Goal: Task Accomplishment & Management: Manage account settings

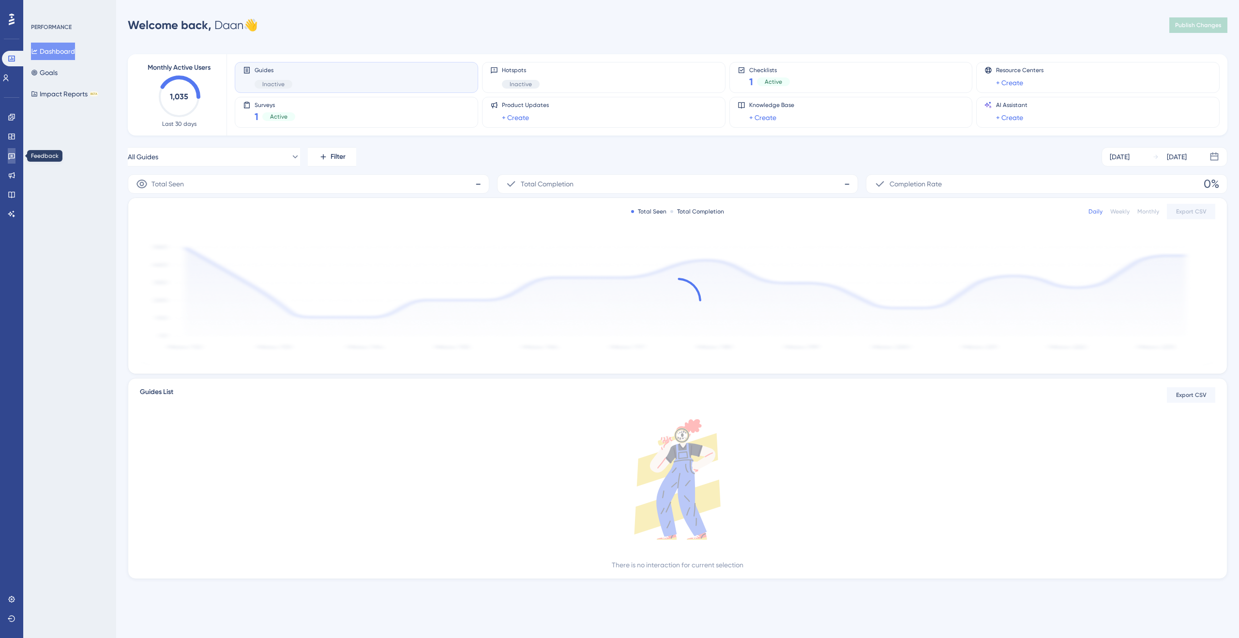
click at [14, 162] on link at bounding box center [12, 155] width 8 height 15
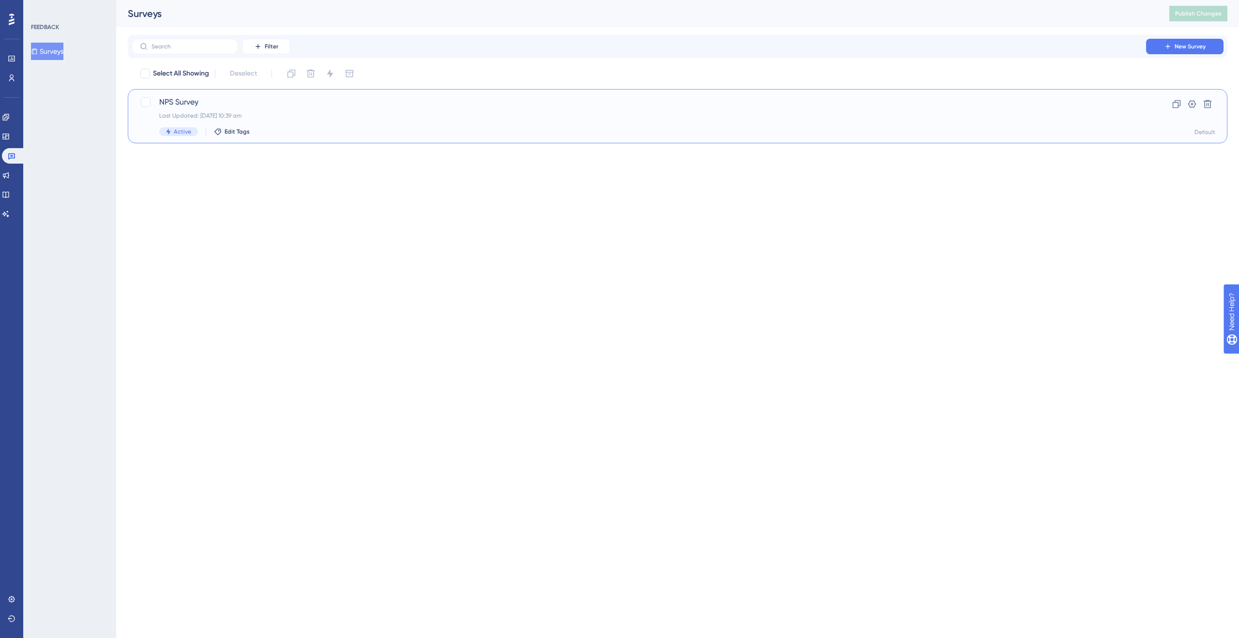
click at [223, 98] on span "NPS Survey" at bounding box center [639, 102] width 960 height 12
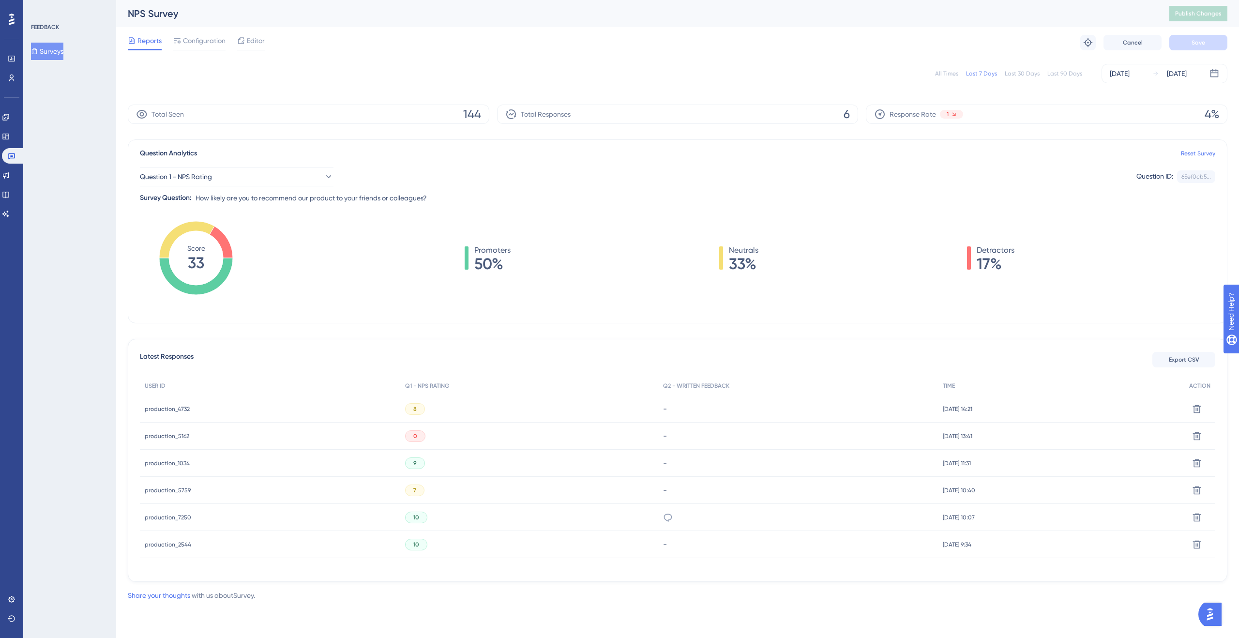
click at [174, 439] on span "production_5162" at bounding box center [167, 436] width 45 height 8
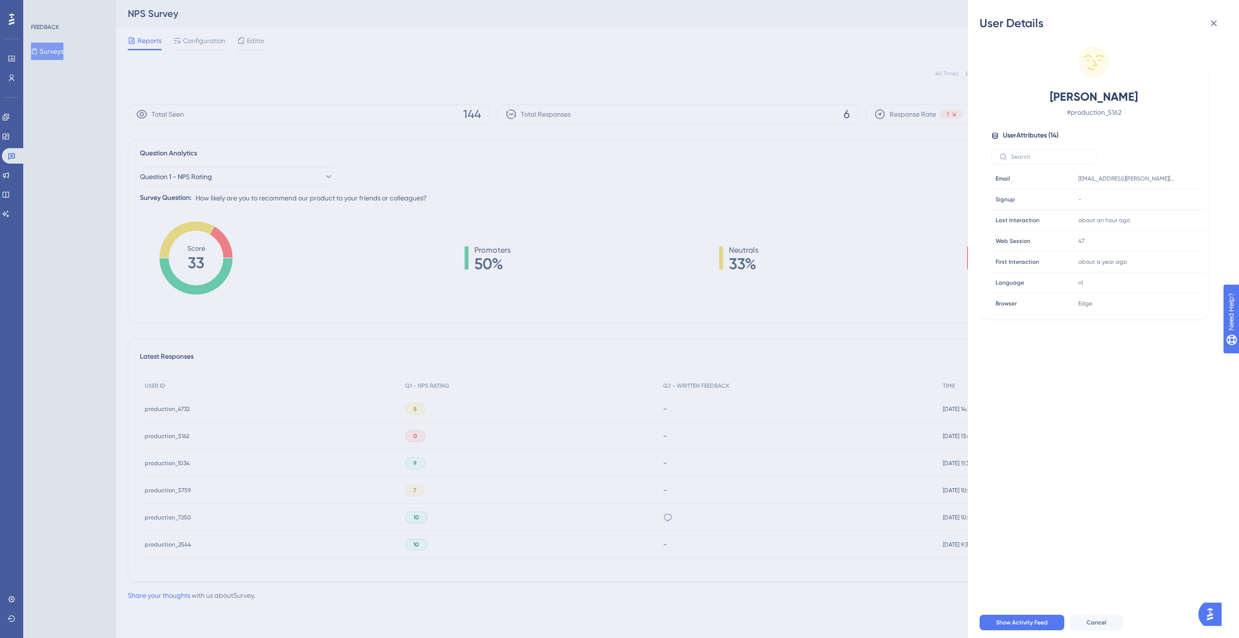
click at [843, 169] on div "User Details [PERSON_NAME] # production_5162 User Attributes ( 14 ) Email Email…" at bounding box center [619, 319] width 1239 height 638
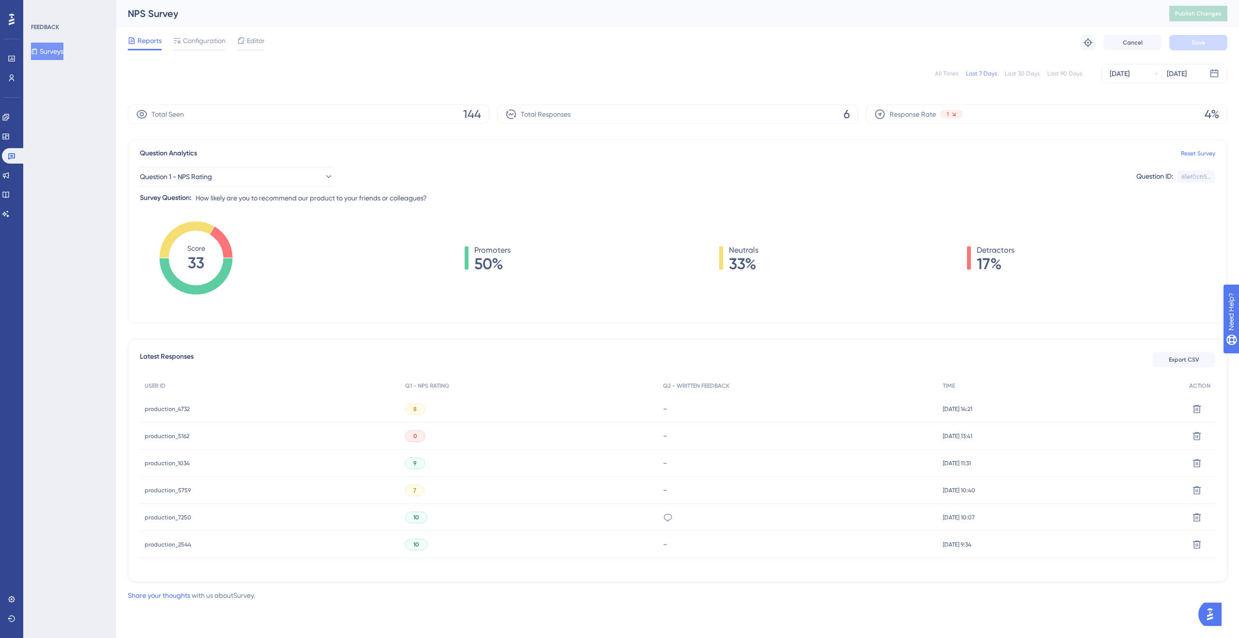
click at [177, 465] on span "production_1034" at bounding box center [167, 463] width 45 height 8
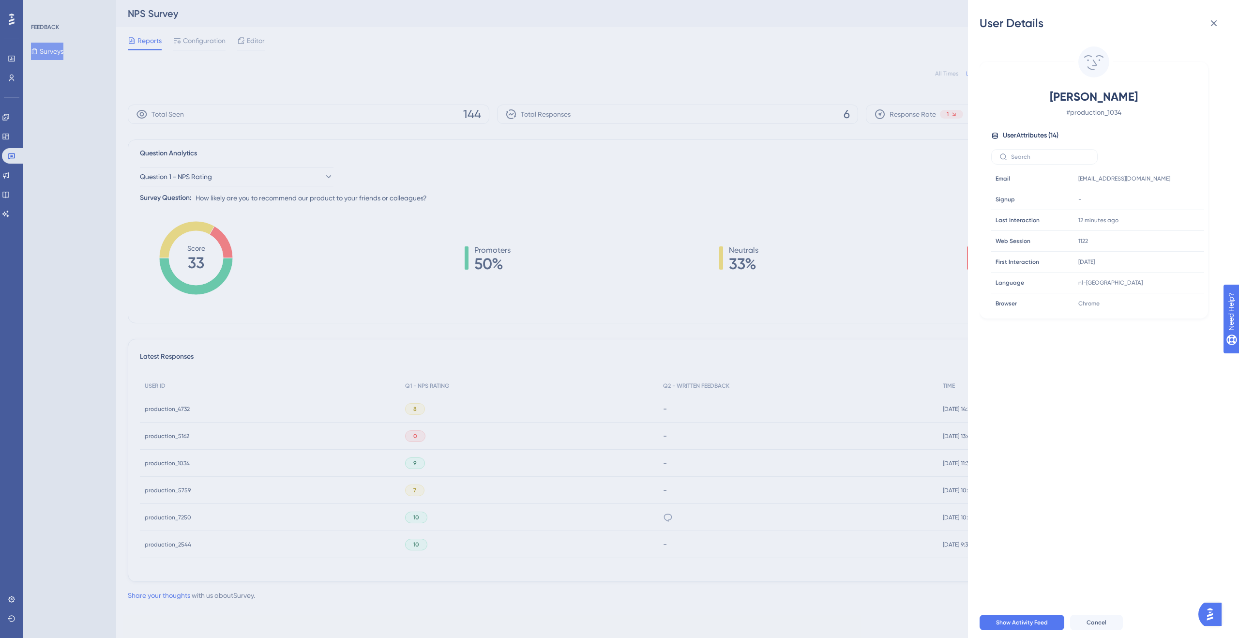
click at [673, 353] on div "User Details Geert Ost # production_1034 User Attributes ( 14 ) Email Email gee…" at bounding box center [619, 319] width 1239 height 638
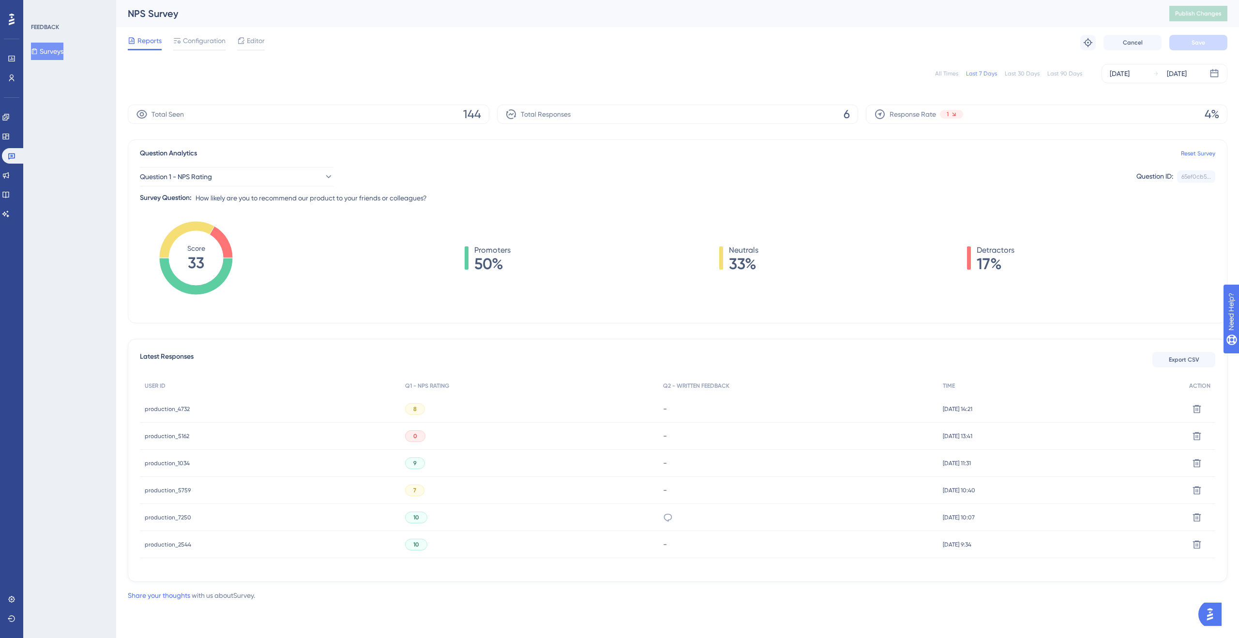
click at [178, 411] on span "production_4732" at bounding box center [167, 409] width 45 height 8
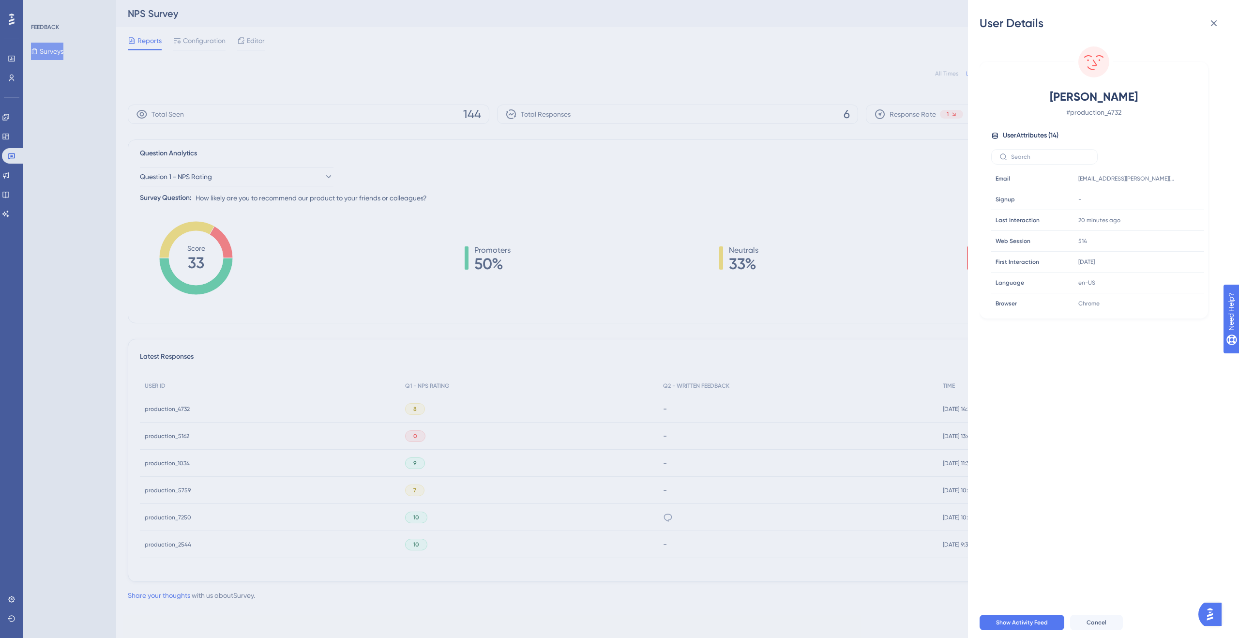
click at [814, 180] on div "User Details Kai Richter # production_4732 User Attributes ( 14 ) Email Email k…" at bounding box center [619, 319] width 1239 height 638
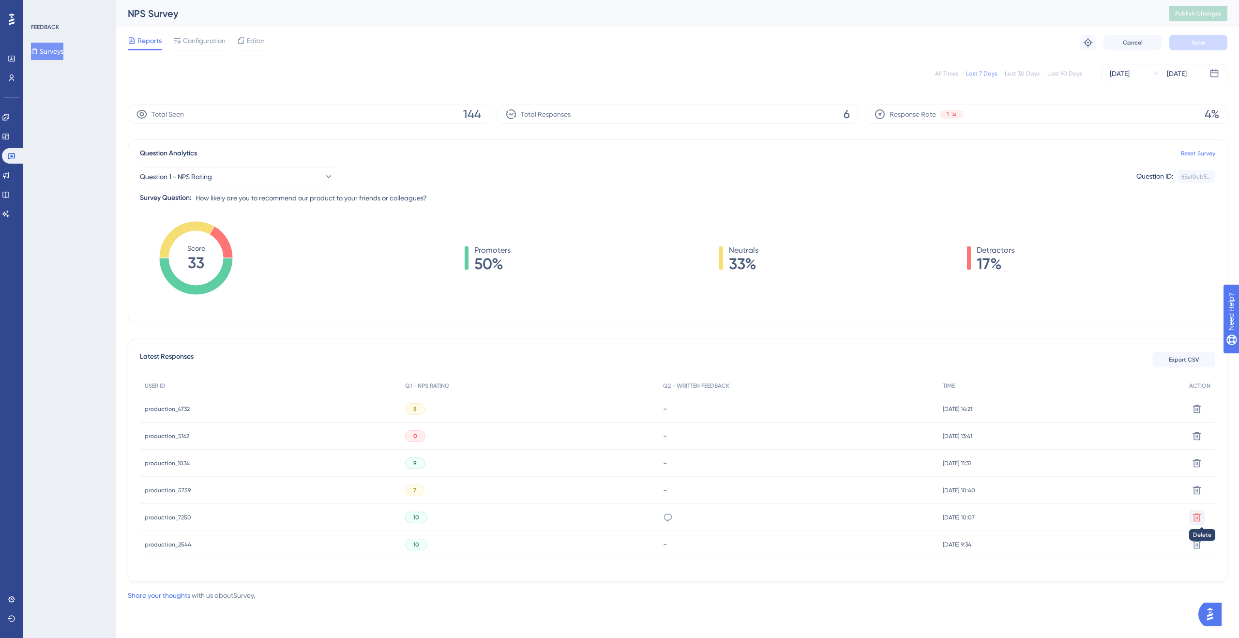
click at [1198, 518] on icon at bounding box center [1198, 518] width 10 height 10
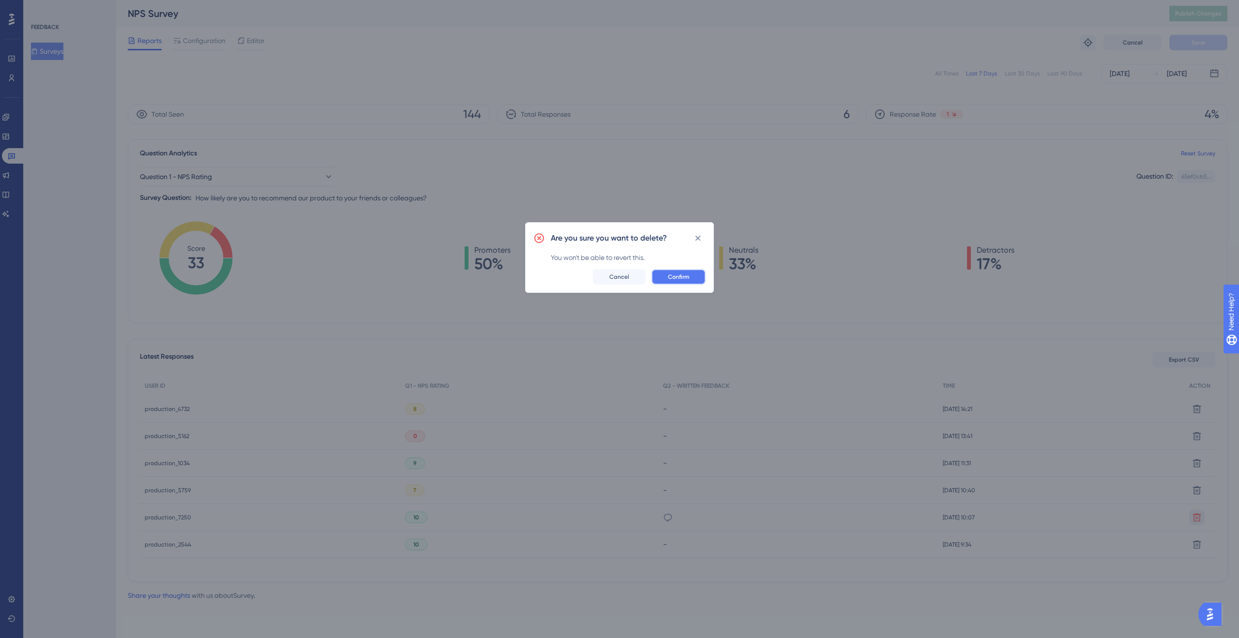
click at [673, 275] on span "Confirm" at bounding box center [678, 277] width 21 height 8
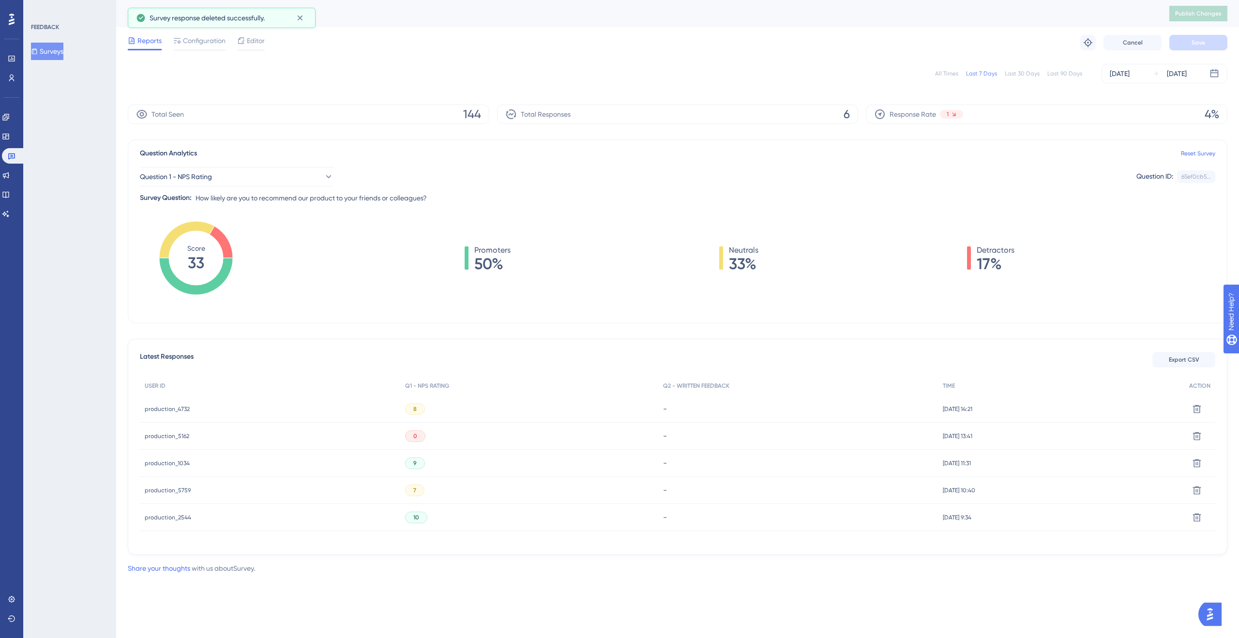
click at [173, 517] on span "production_2544" at bounding box center [168, 518] width 46 height 8
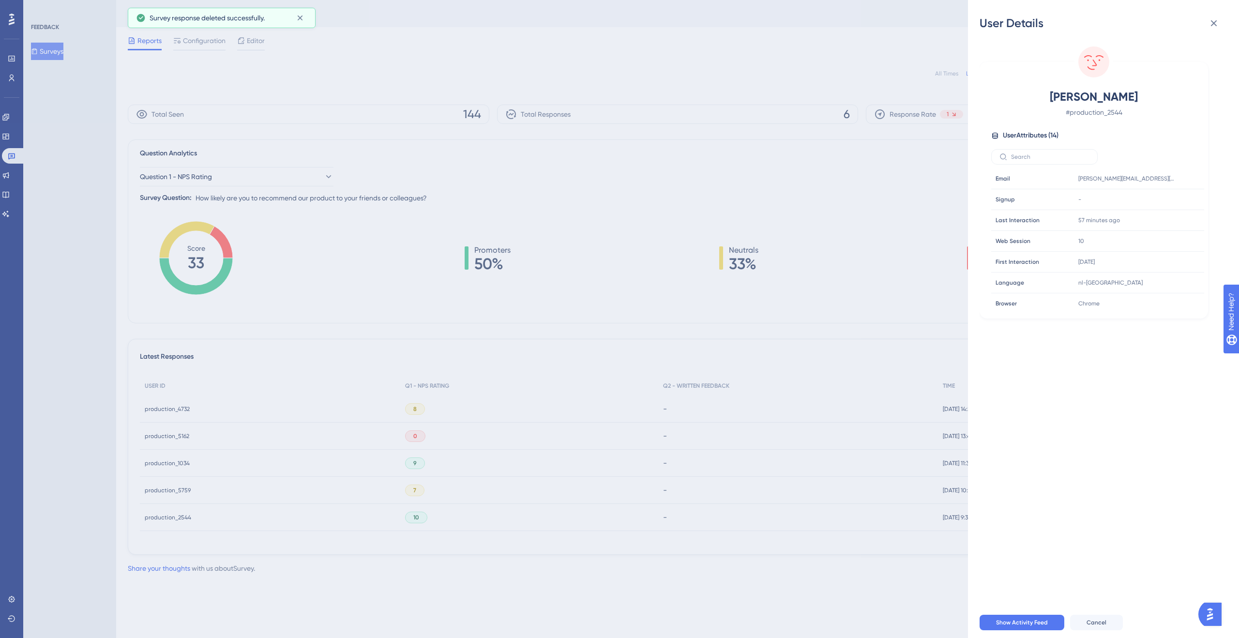
click at [908, 227] on div "User Details Ilse Feryn # production_2544 User Attributes ( 14 ) Email Email il…" at bounding box center [619, 319] width 1239 height 638
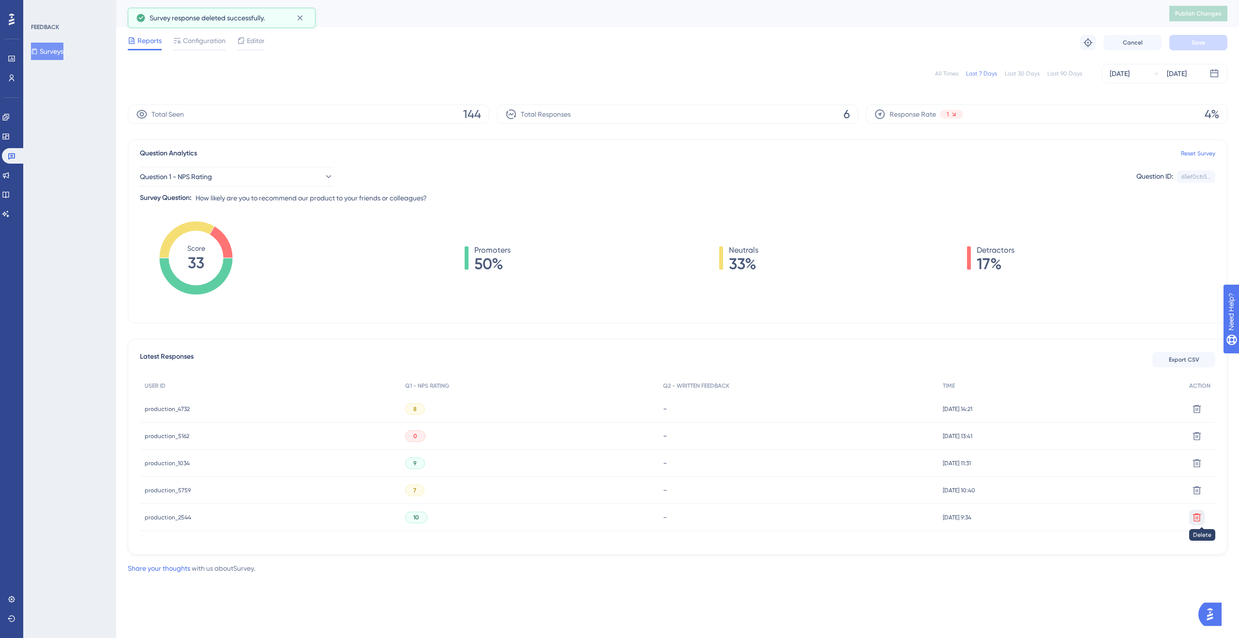
click at [1196, 519] on icon at bounding box center [1197, 517] width 8 height 8
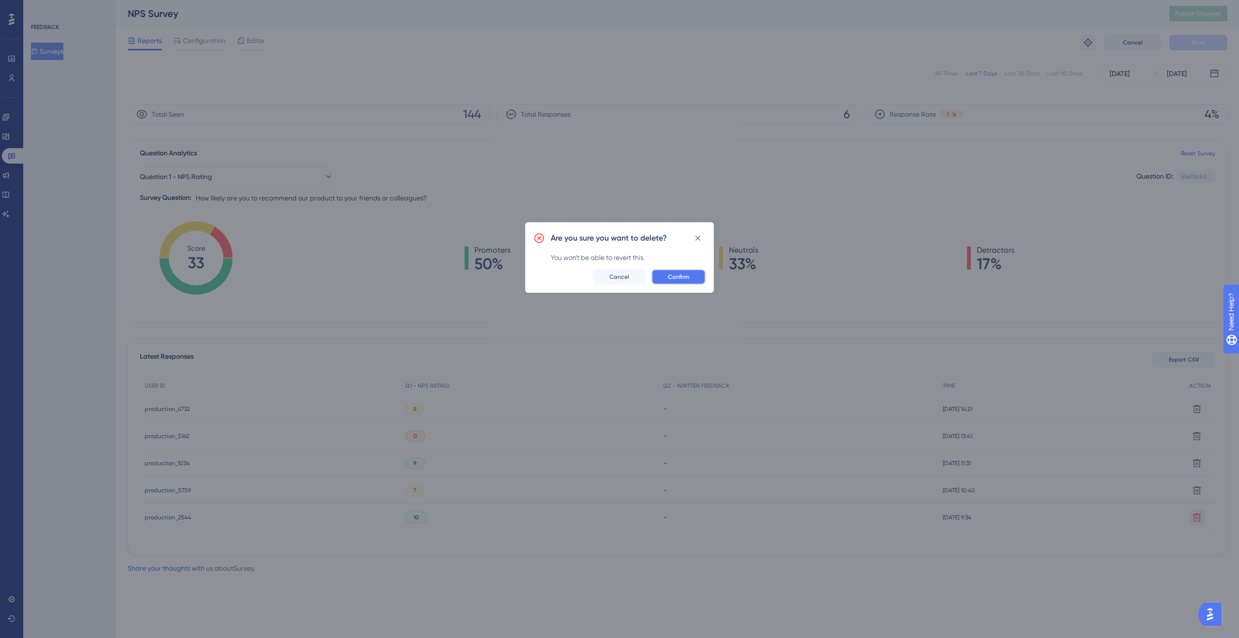
click at [677, 275] on span "Confirm" at bounding box center [678, 277] width 21 height 8
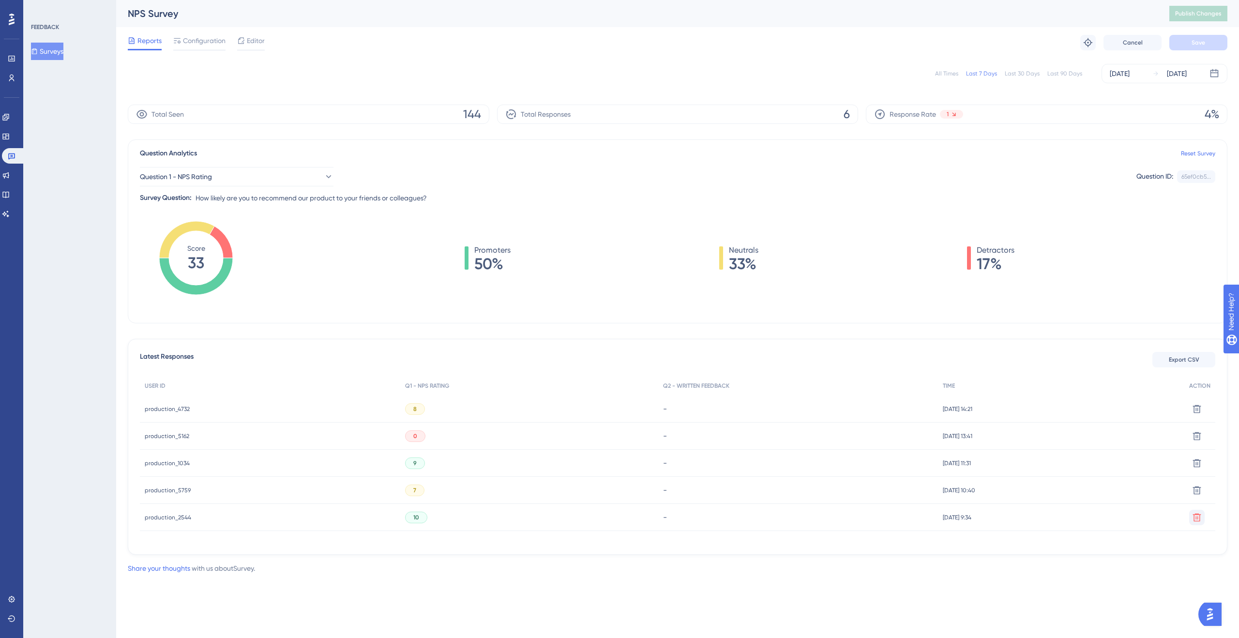
click at [183, 433] on span "production_5162" at bounding box center [167, 436] width 45 height 8
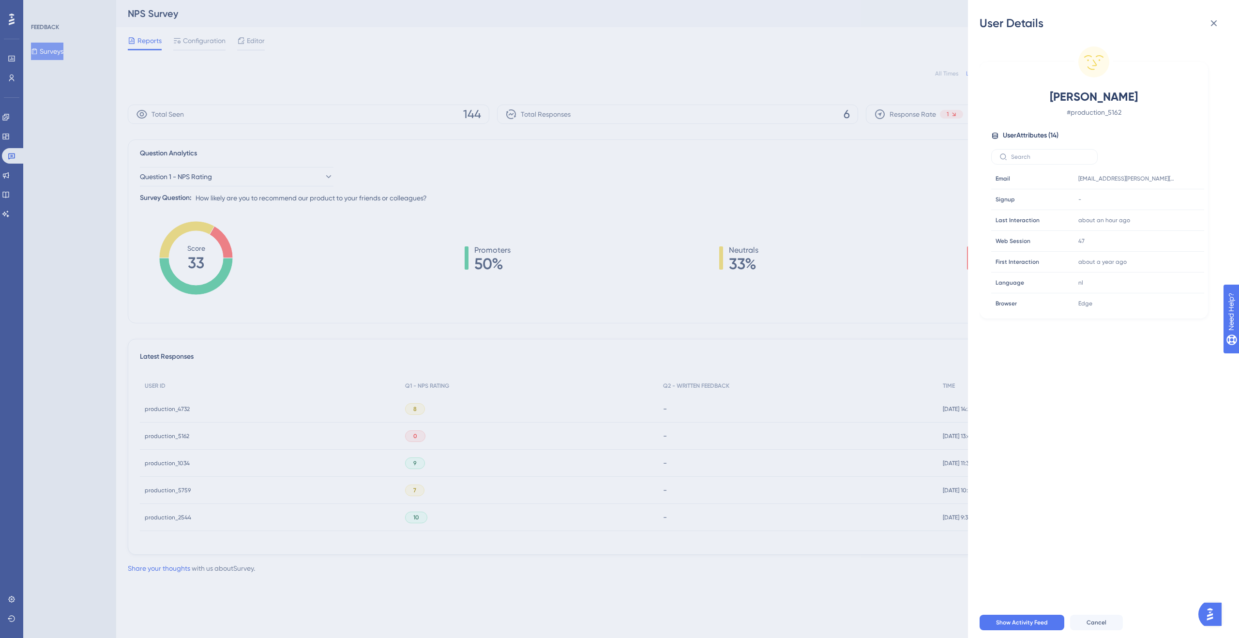
click at [368, 348] on div "User Details Michiel Siebum # production_5162 User Attributes ( 14 ) Email Emai…" at bounding box center [619, 319] width 1239 height 638
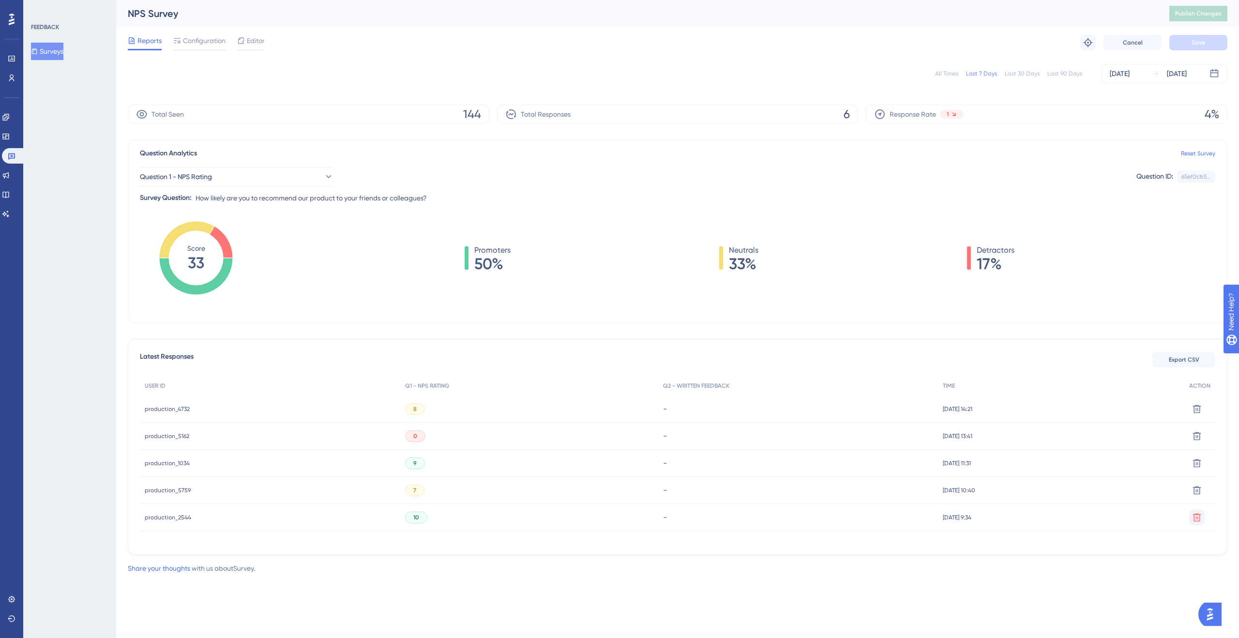
click at [164, 467] on span "production_1034" at bounding box center [167, 463] width 45 height 8
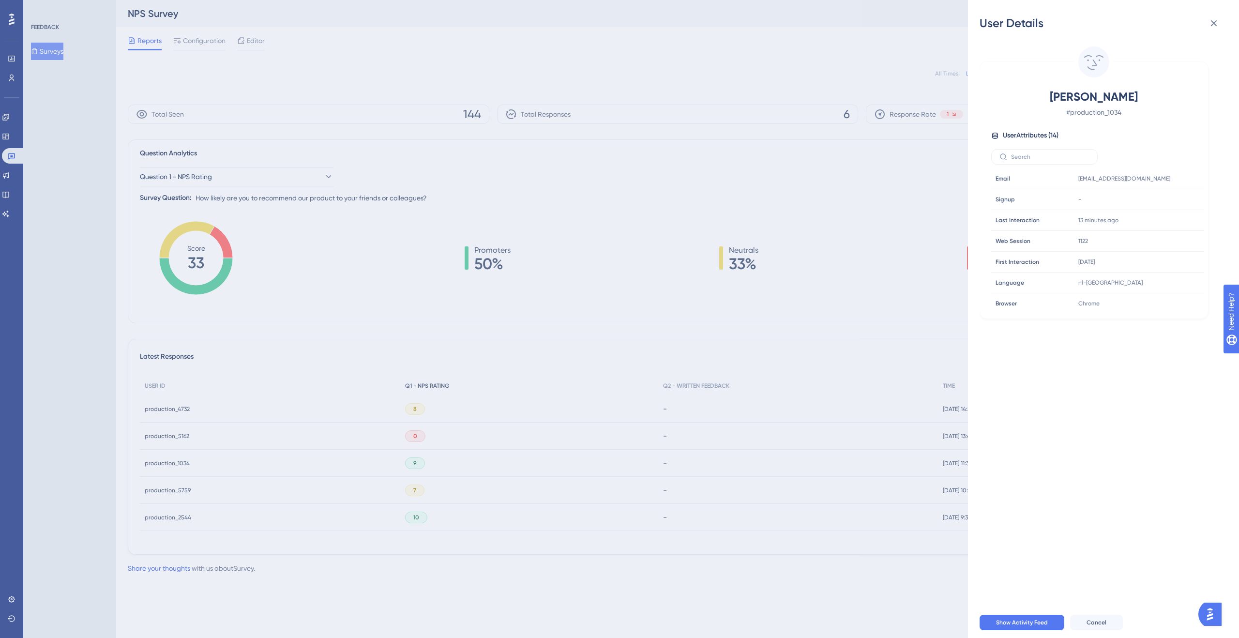
click at [626, 384] on div "User Details Geert Ost # production_1034 User Attributes ( 14 ) Email Email gee…" at bounding box center [619, 319] width 1239 height 638
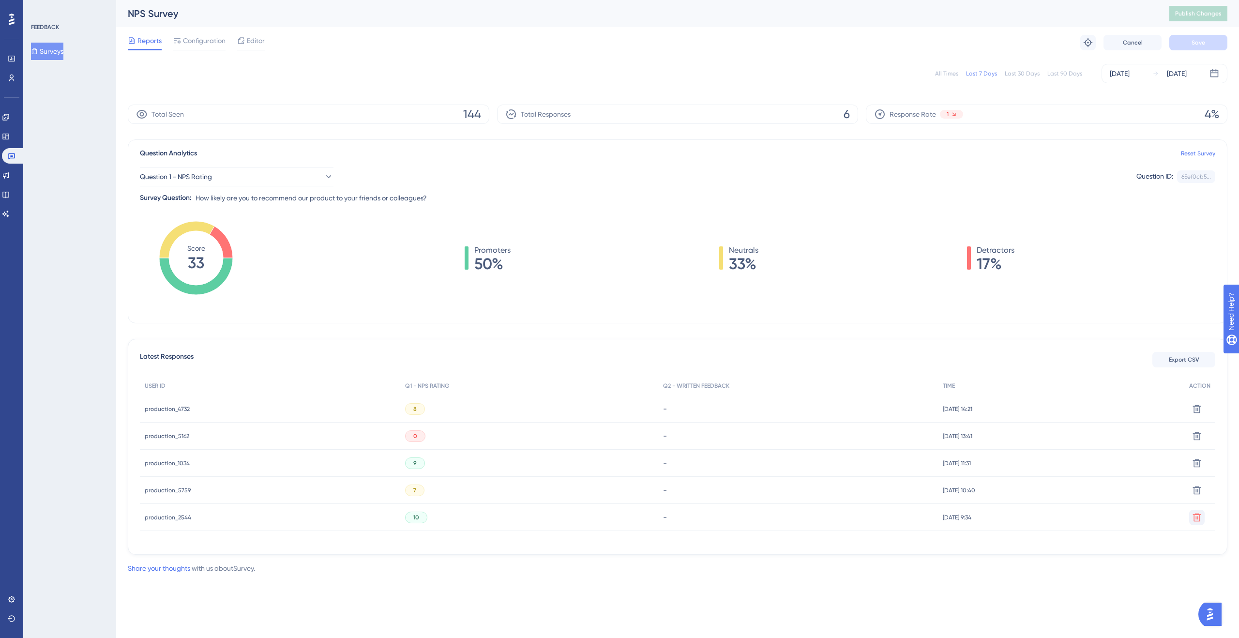
click at [179, 517] on span "production_2544" at bounding box center [168, 518] width 46 height 8
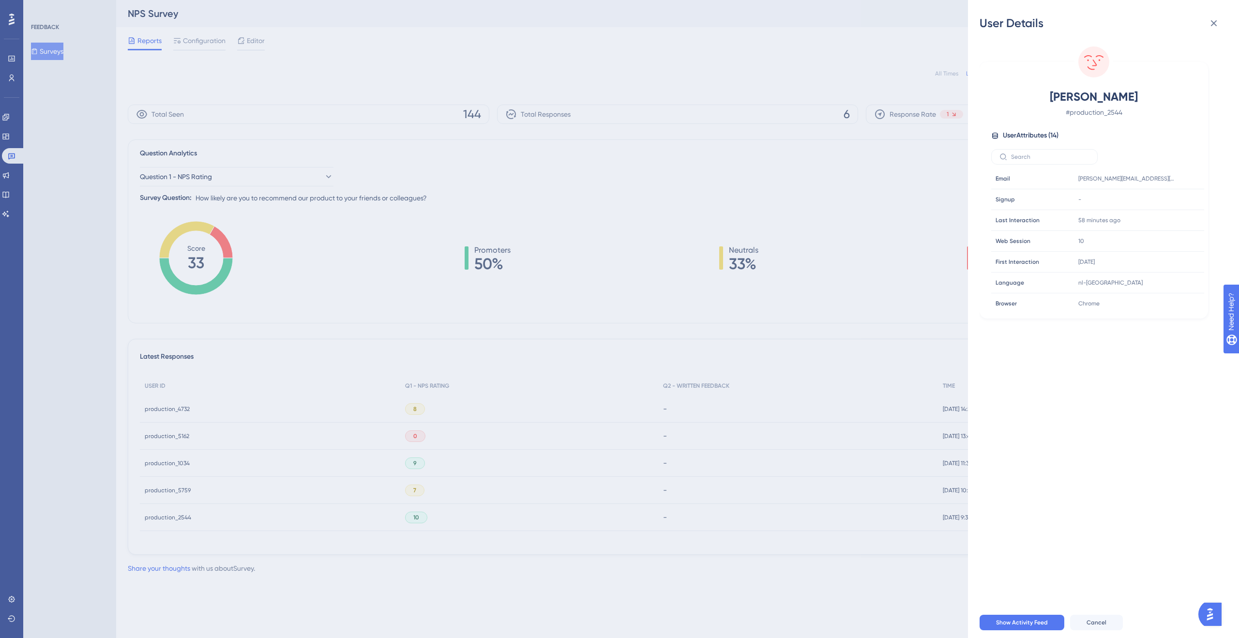
click at [673, 301] on div "User Details Ilse Feryn # production_2544 User Attributes ( 14 ) Email Email il…" at bounding box center [619, 319] width 1239 height 638
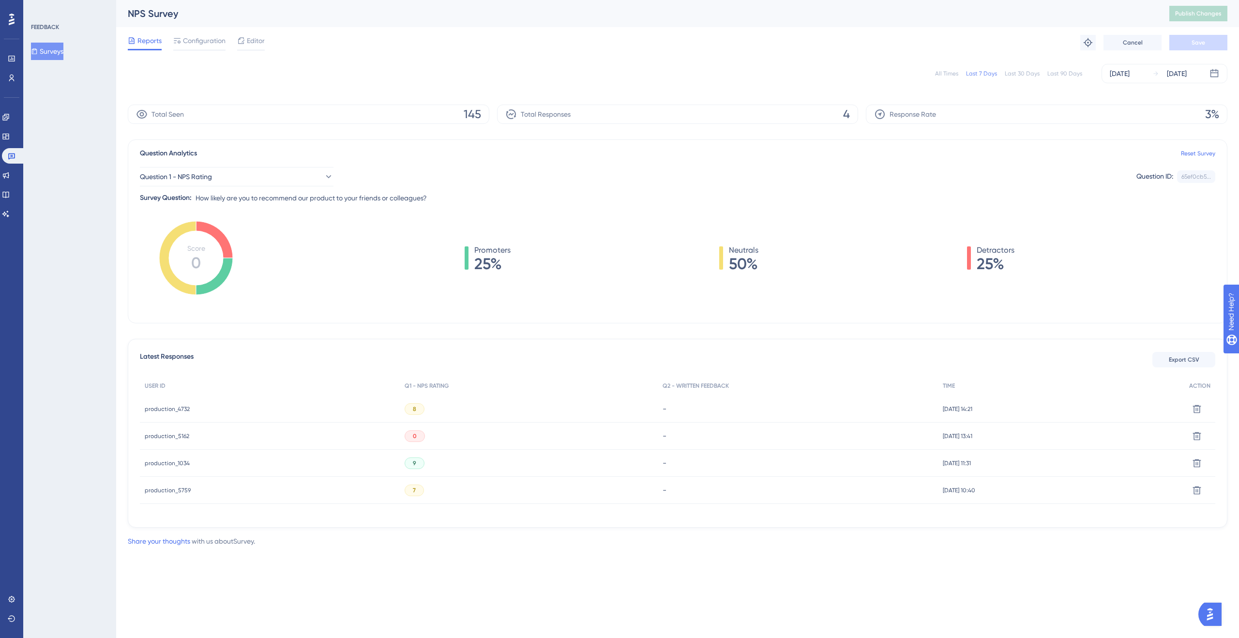
click at [175, 465] on span "production_1034" at bounding box center [167, 463] width 45 height 8
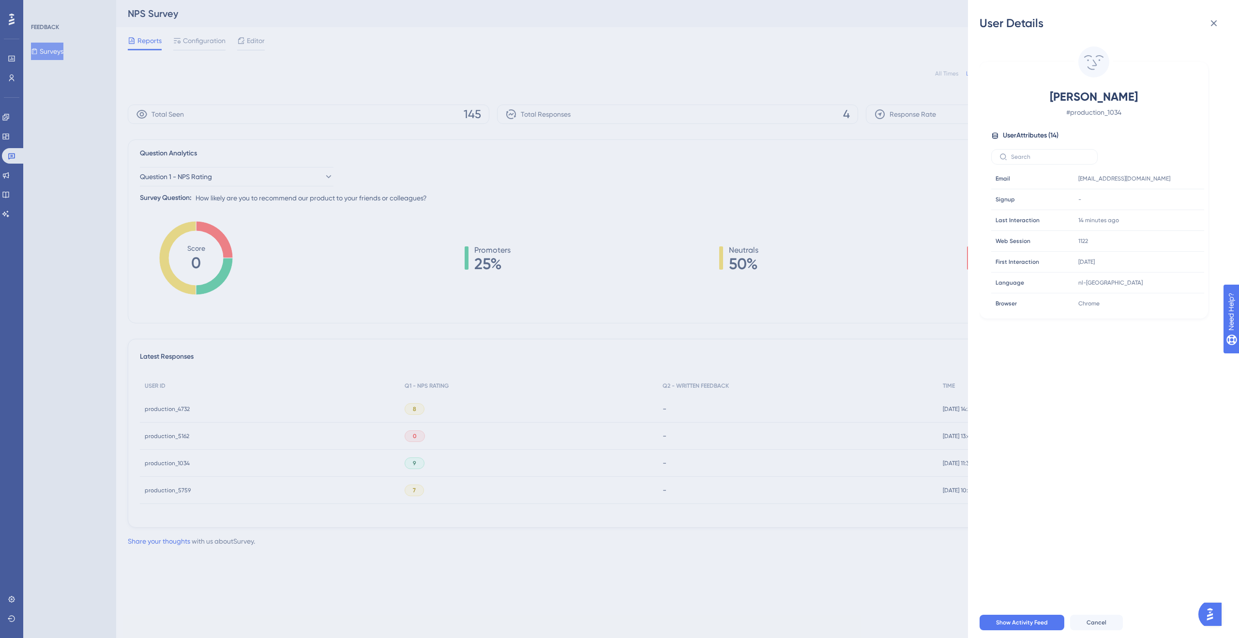
click at [580, 499] on div "User Details Geert Ost # production_1034 User Attributes ( 14 ) Email Email gee…" at bounding box center [619, 319] width 1239 height 638
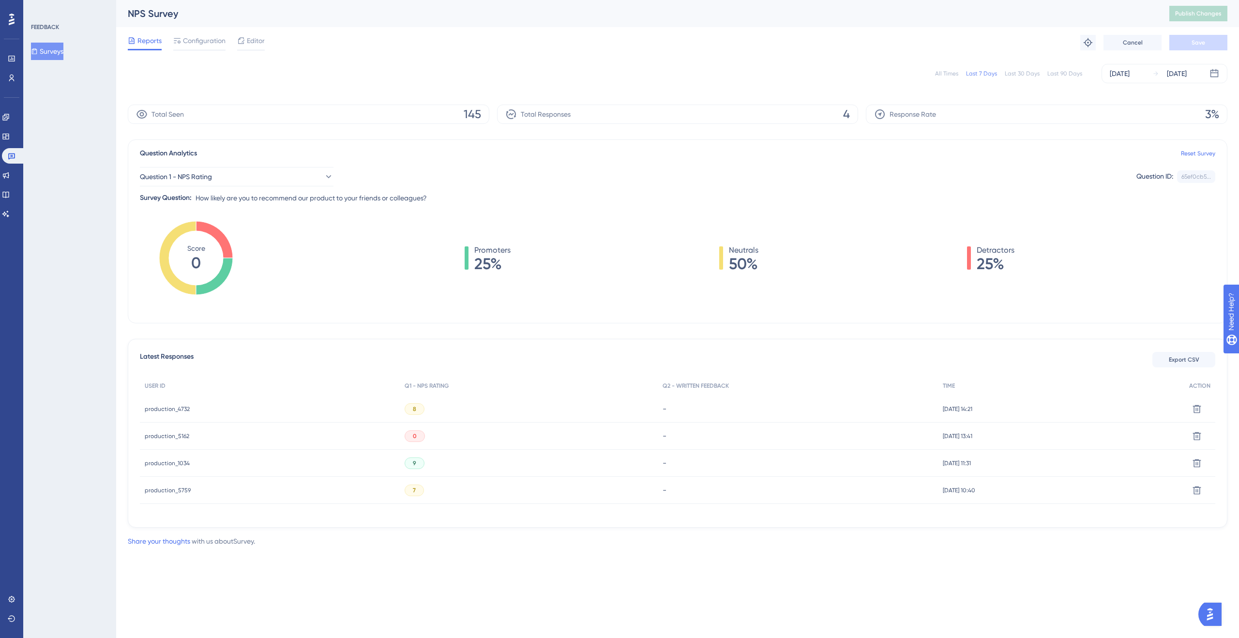
click at [189, 490] on div "production_5759 production_5759" at bounding box center [270, 490] width 260 height 27
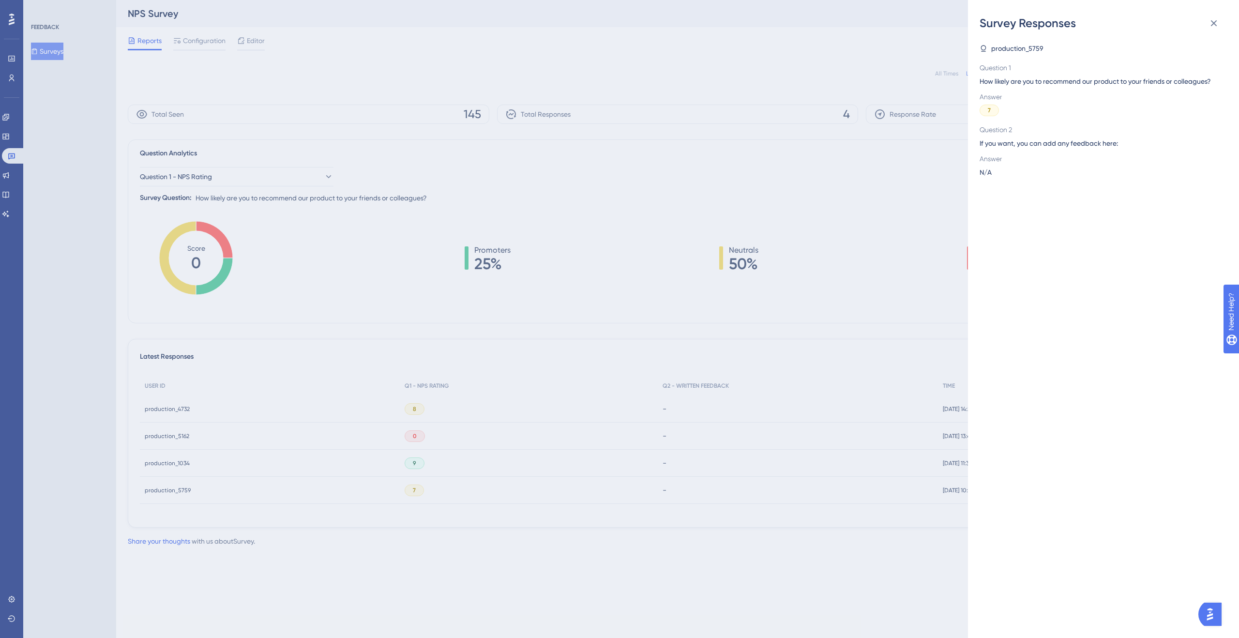
click at [603, 521] on div "Survey Responses production_5759 Question 1 How likely are you to recommend our…" at bounding box center [619, 319] width 1239 height 638
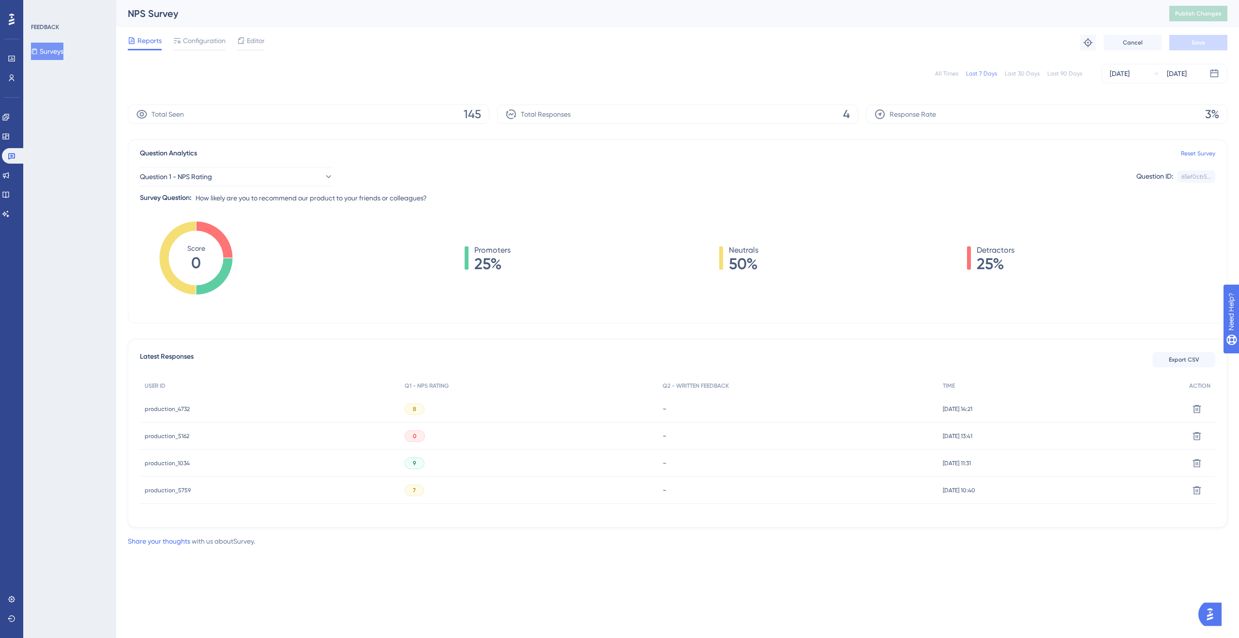
click at [156, 490] on span "production_5759" at bounding box center [168, 491] width 46 height 8
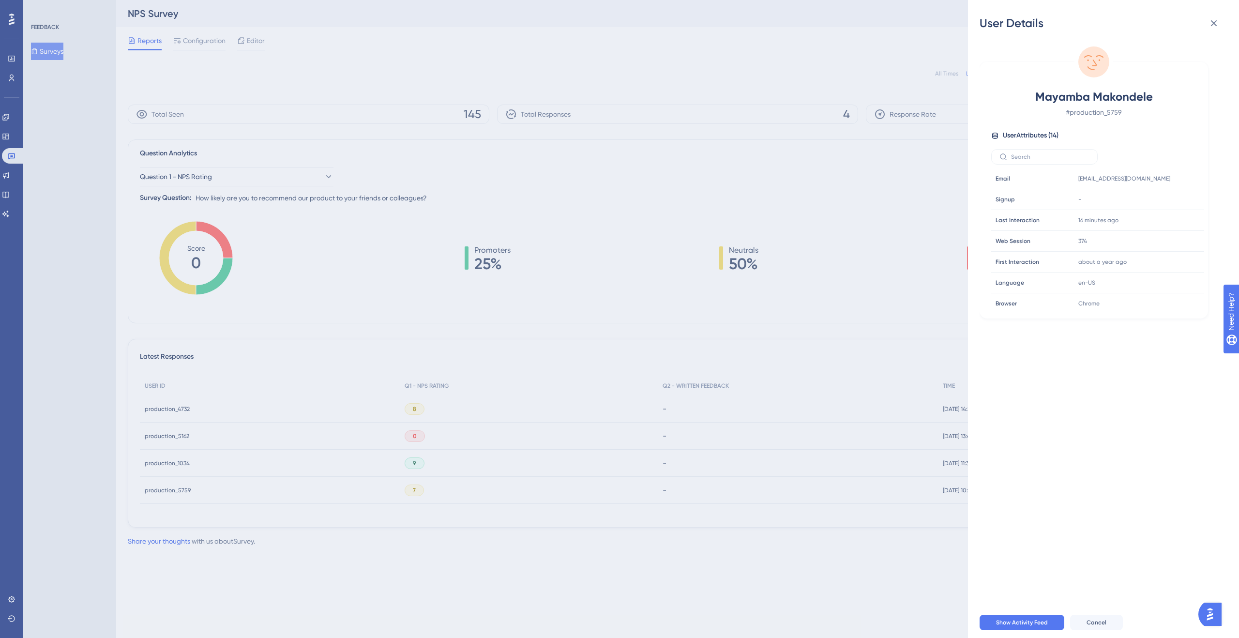
click at [251, 469] on div "User Details Mayamba Makondele # production_5759 User Attributes ( 14 ) Email E…" at bounding box center [619, 319] width 1239 height 638
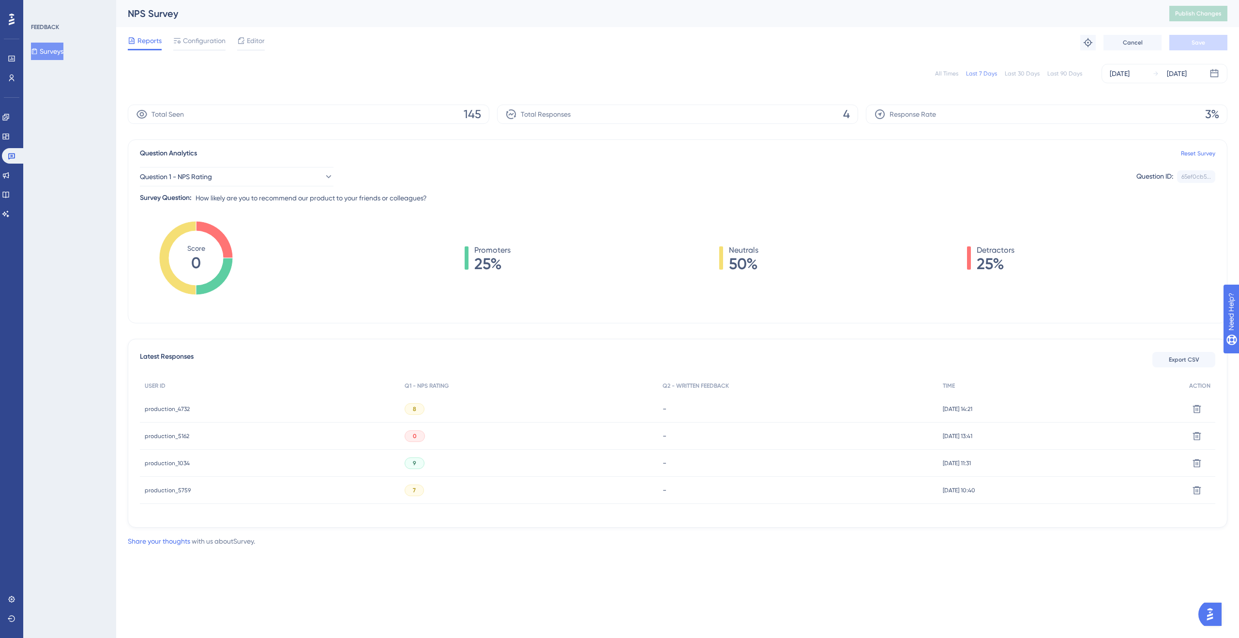
click at [149, 434] on span "production_5162" at bounding box center [167, 436] width 45 height 8
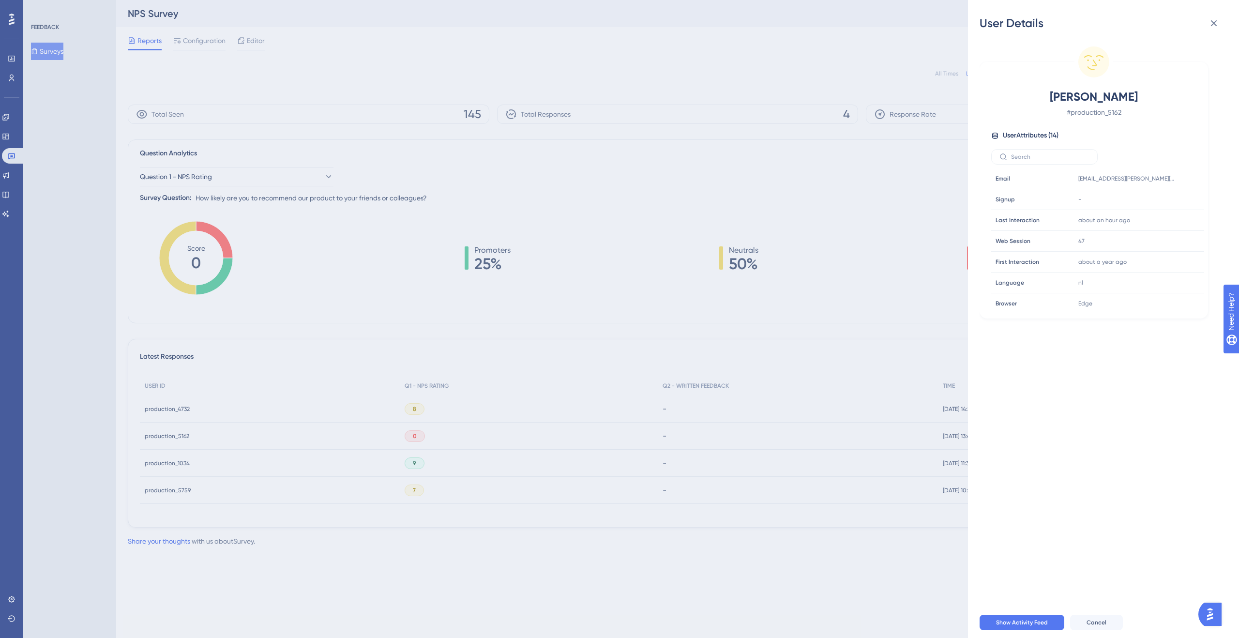
click at [499, 320] on div "User Details Michiel Siebum # production_5162 User Attributes ( 14 ) Email Emai…" at bounding box center [619, 319] width 1239 height 638
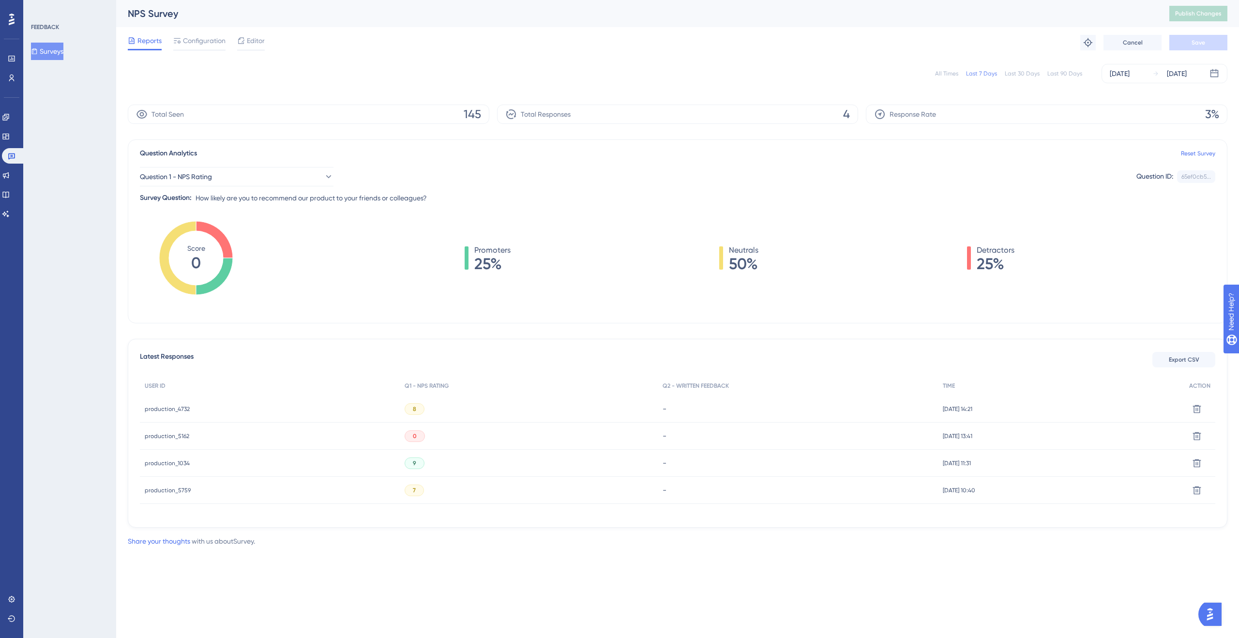
click at [680, 320] on div "Question Analytics Reset Survey Question 1 - NPS Rating Question ID: 65ef0cb5..…" at bounding box center [678, 231] width 1100 height 184
click at [172, 410] on span "production_4732" at bounding box center [167, 409] width 45 height 8
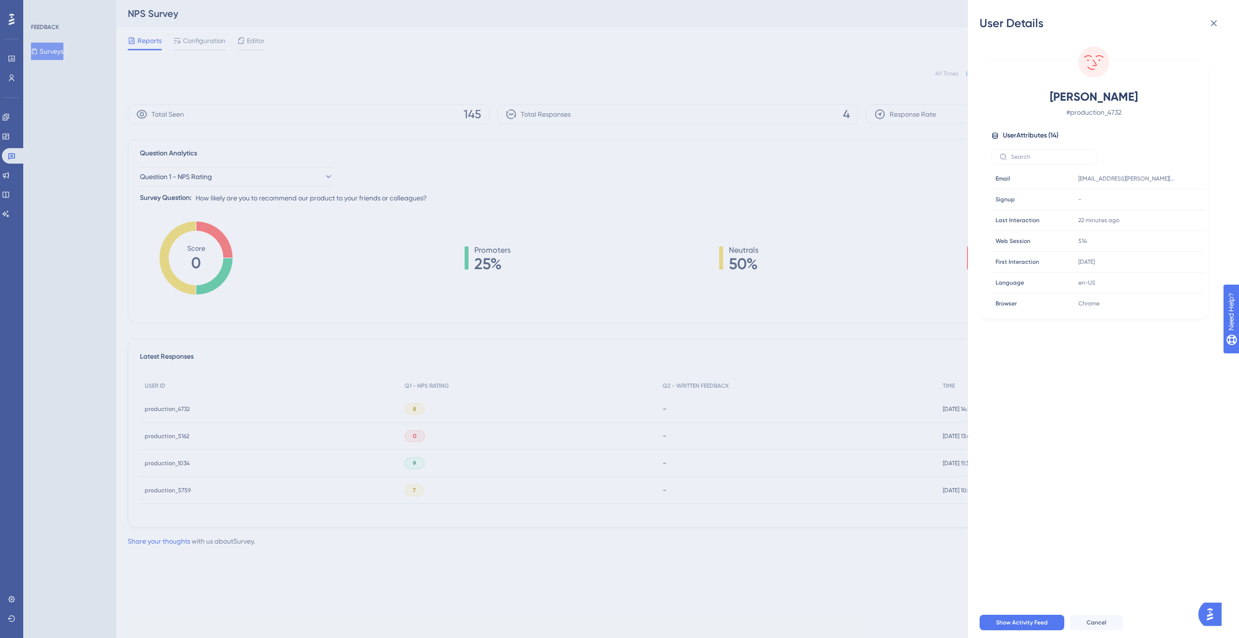
click at [622, 321] on div "User Details Kai Richter # production_4732 User Attributes ( 14 ) Email Email k…" at bounding box center [619, 319] width 1239 height 638
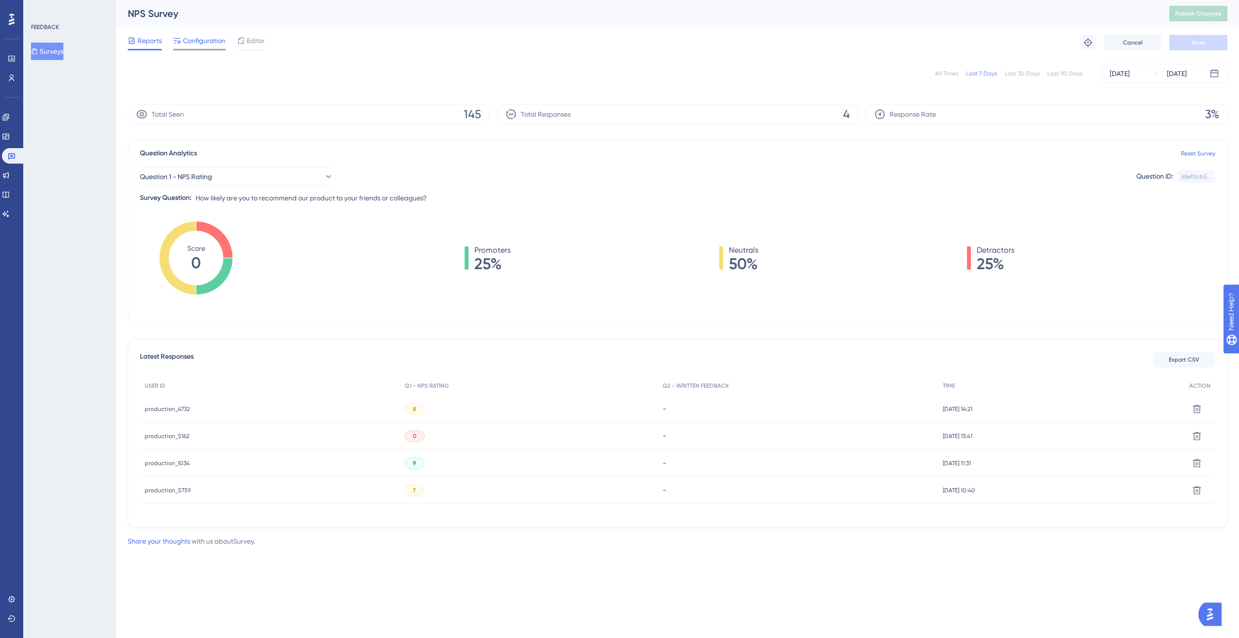
click at [215, 41] on span "Configuration" at bounding box center [204, 41] width 43 height 12
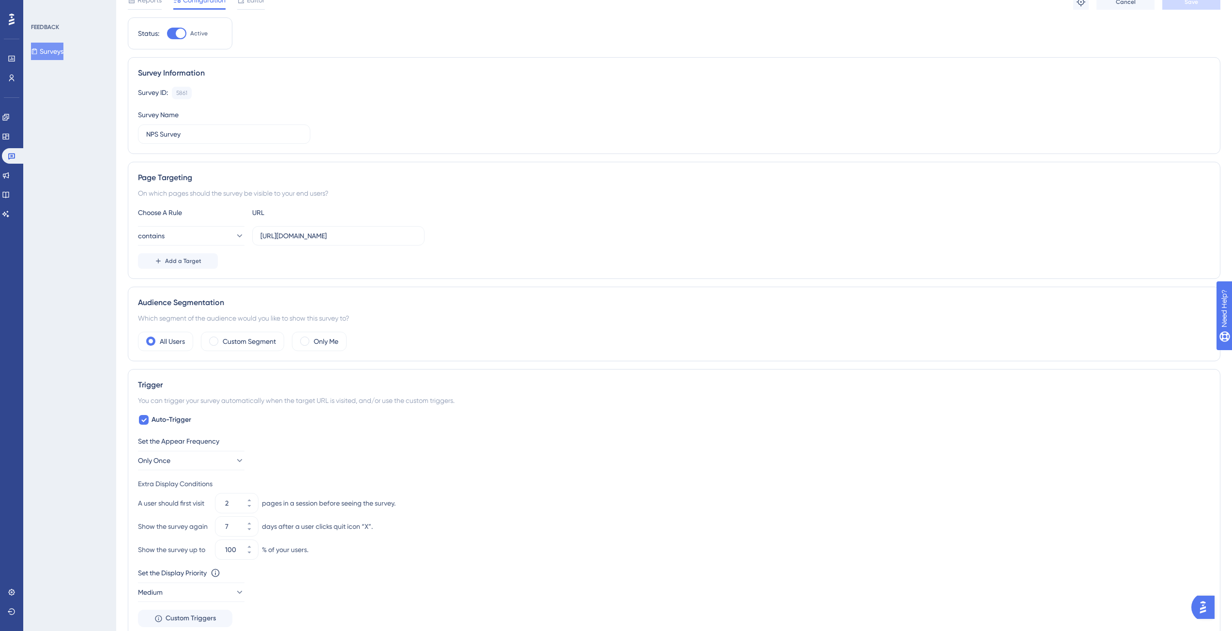
scroll to position [98, 0]
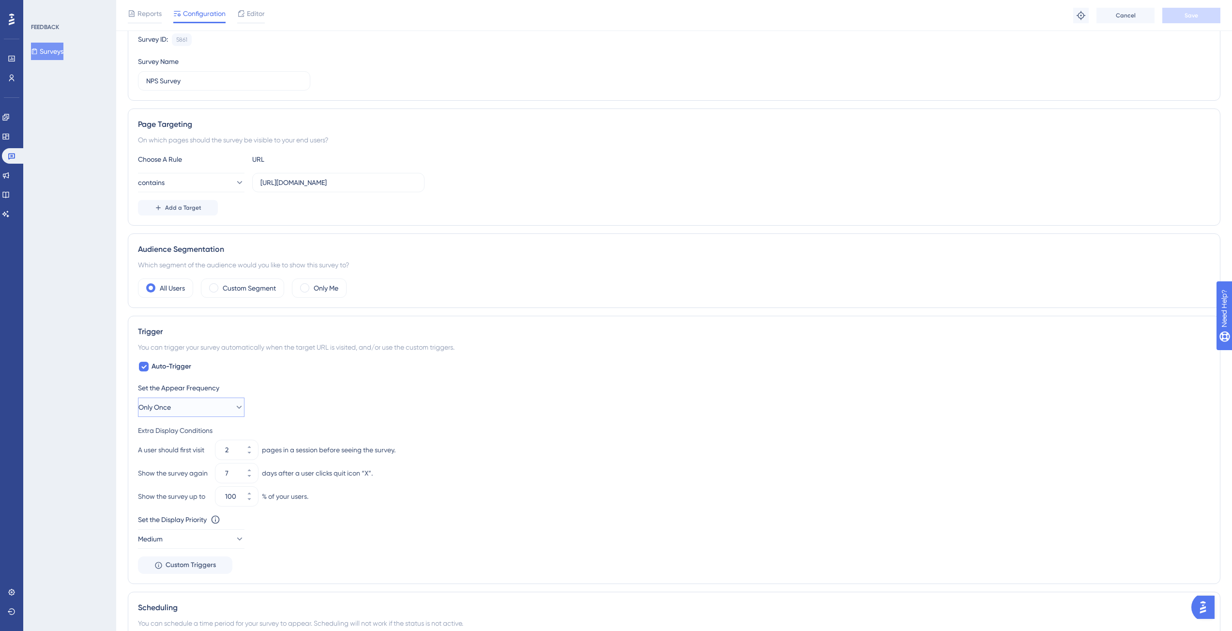
click at [221, 408] on button "Only Once" at bounding box center [191, 407] width 107 height 19
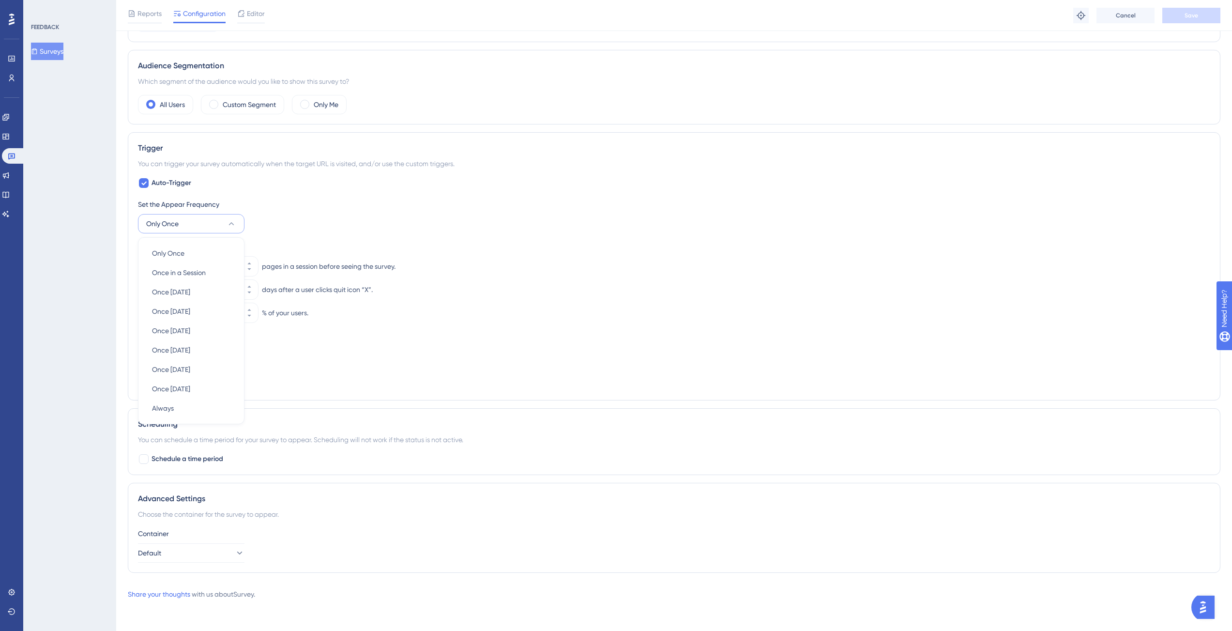
click at [428, 374] on div "Set the Appear Frequency Only Once Only Once Only Once Once in a Session Once i…" at bounding box center [674, 295] width 1072 height 192
click at [199, 226] on button "Only Once" at bounding box center [191, 223] width 107 height 19
click at [406, 374] on div "Set the Appear Frequency Only Once Only Once Only Once Once in a Session Once i…" at bounding box center [674, 295] width 1072 height 192
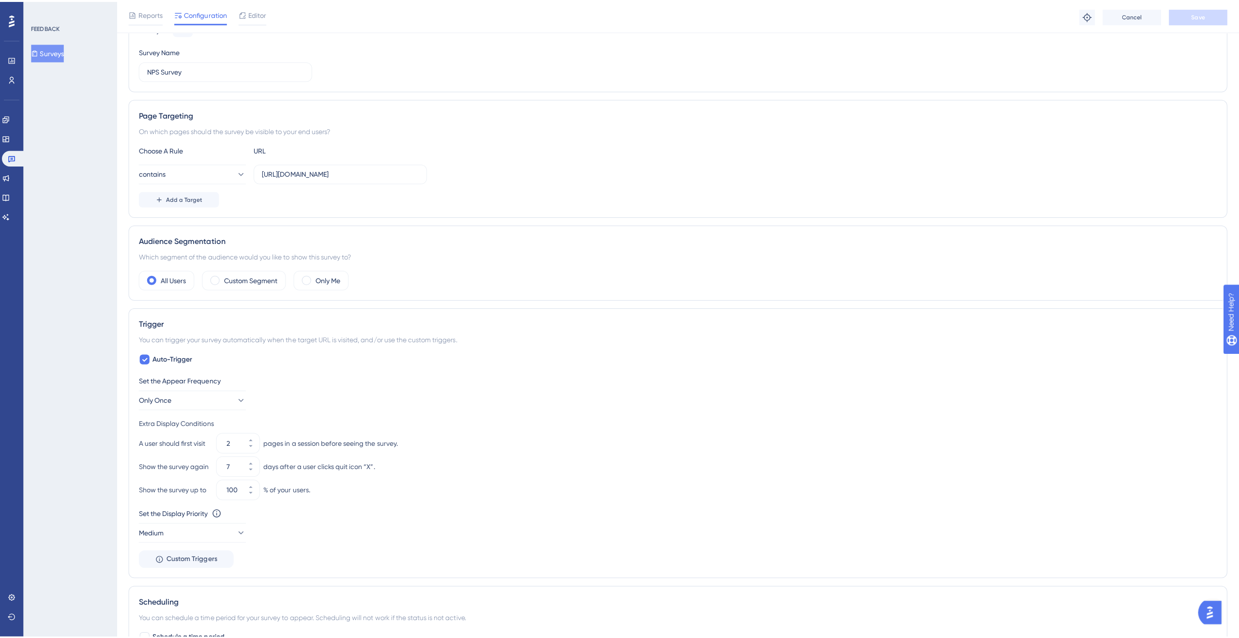
scroll to position [0, 0]
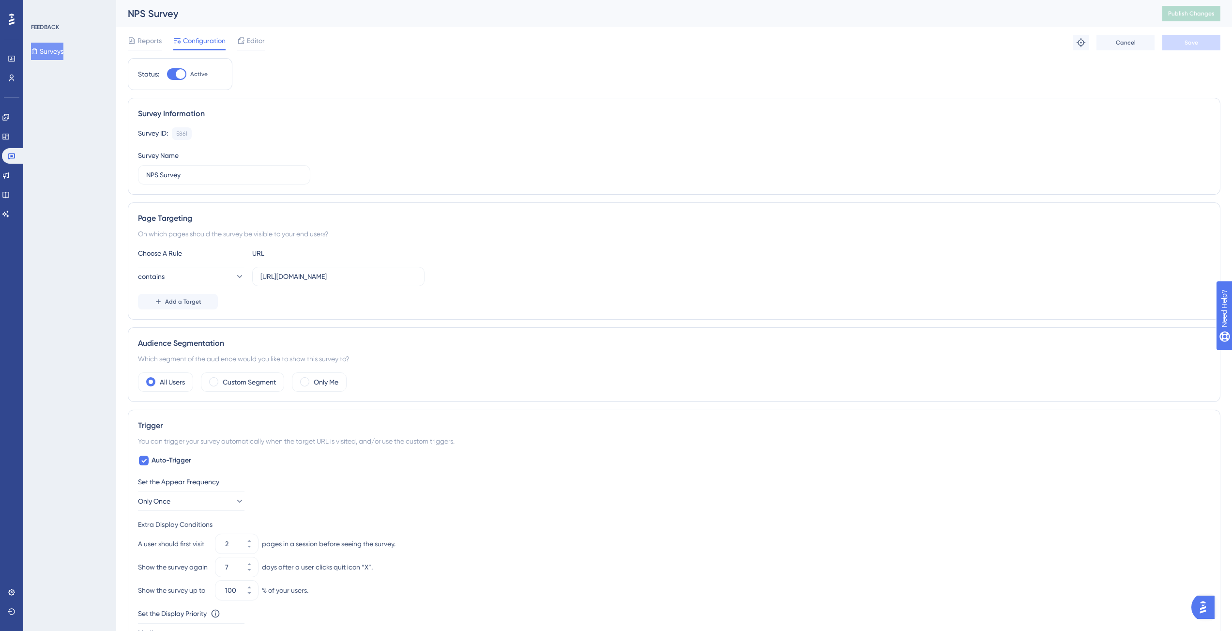
click at [572, 115] on div "Survey Information" at bounding box center [674, 114] width 1072 height 12
click at [145, 36] on span "Reports" at bounding box center [150, 41] width 24 height 12
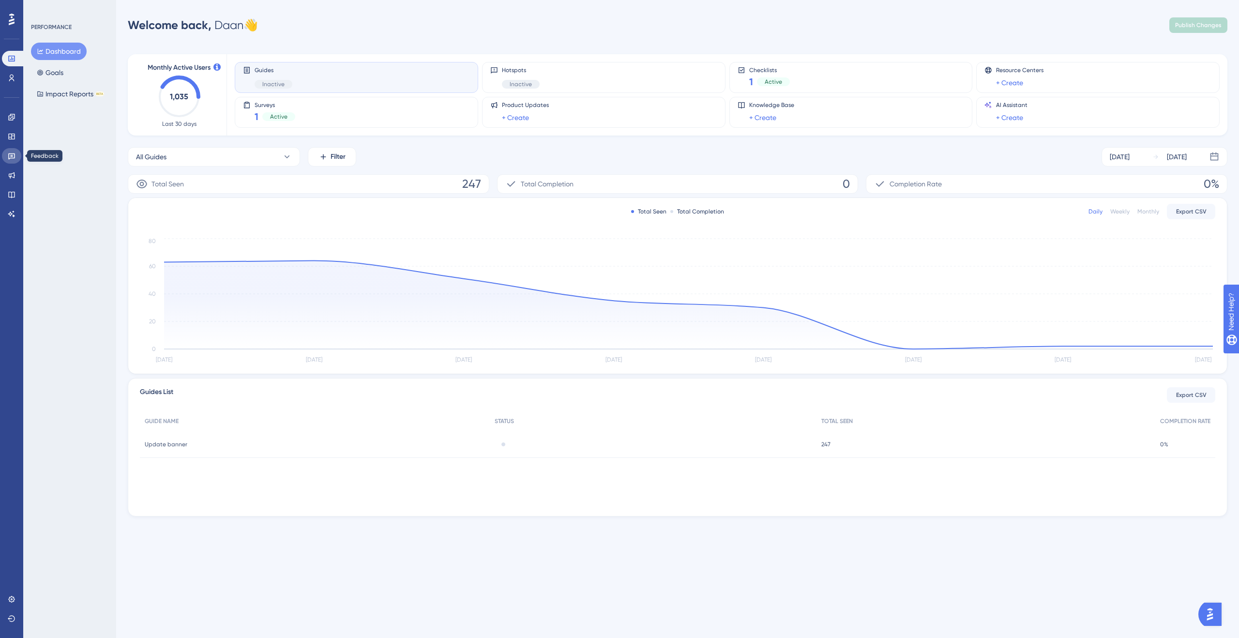
click at [9, 159] on icon at bounding box center [12, 156] width 8 height 8
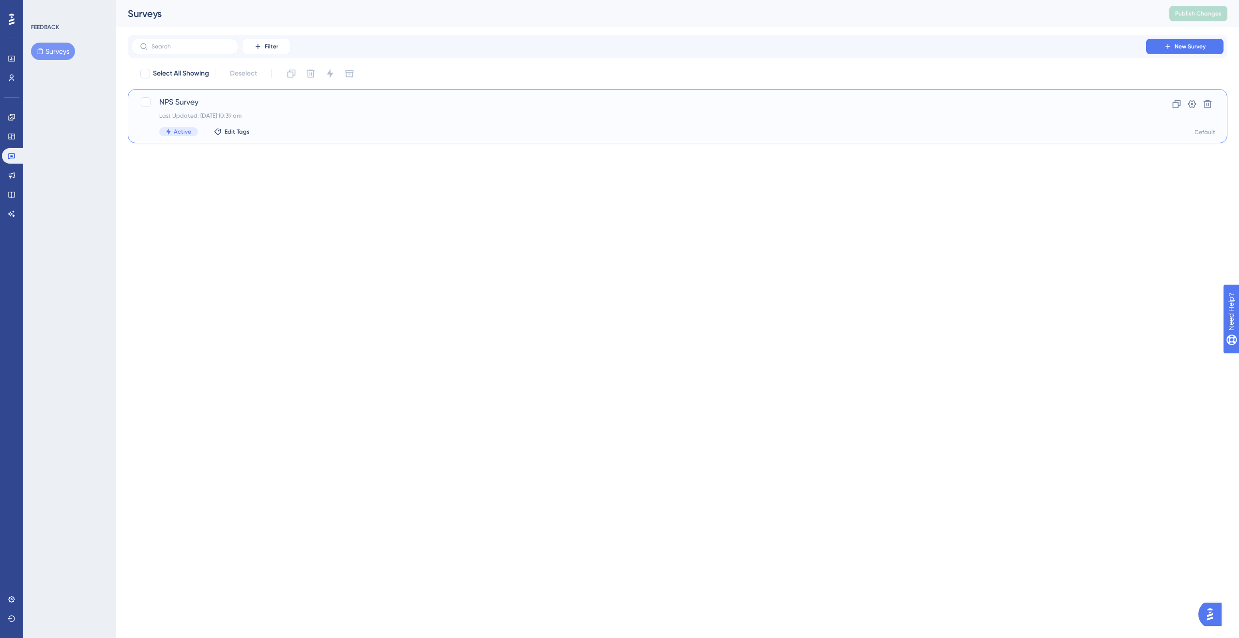
click at [192, 98] on span "NPS Survey" at bounding box center [639, 102] width 960 height 12
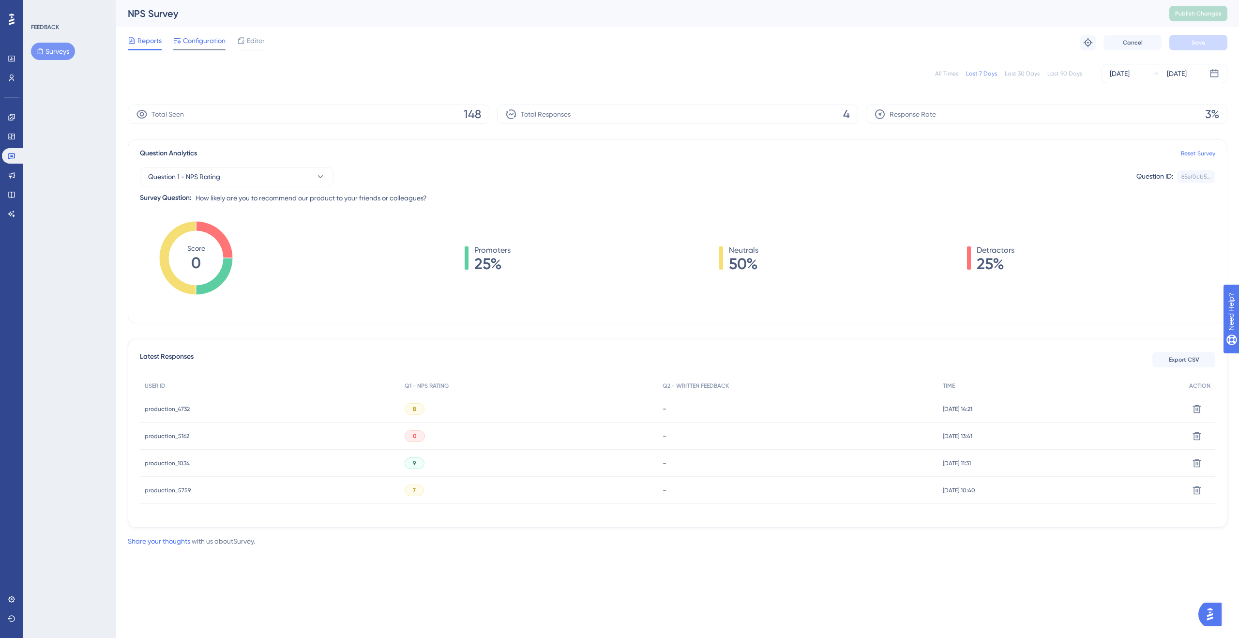
click at [174, 43] on icon at bounding box center [177, 41] width 8 height 8
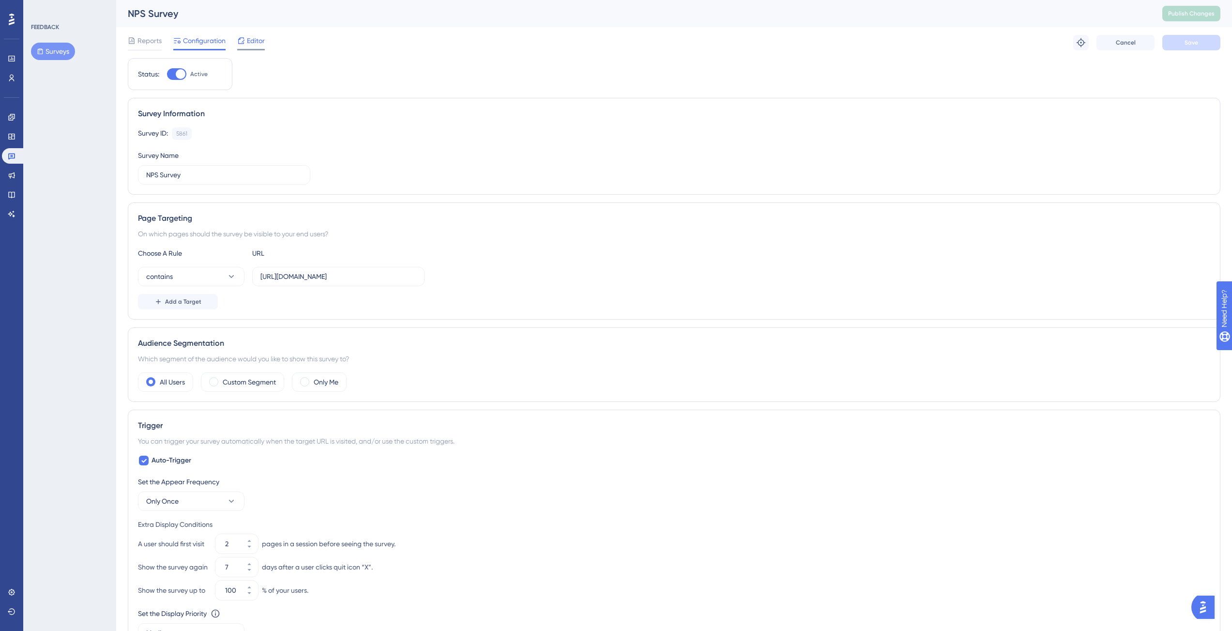
click at [251, 43] on span "Editor" at bounding box center [256, 41] width 18 height 12
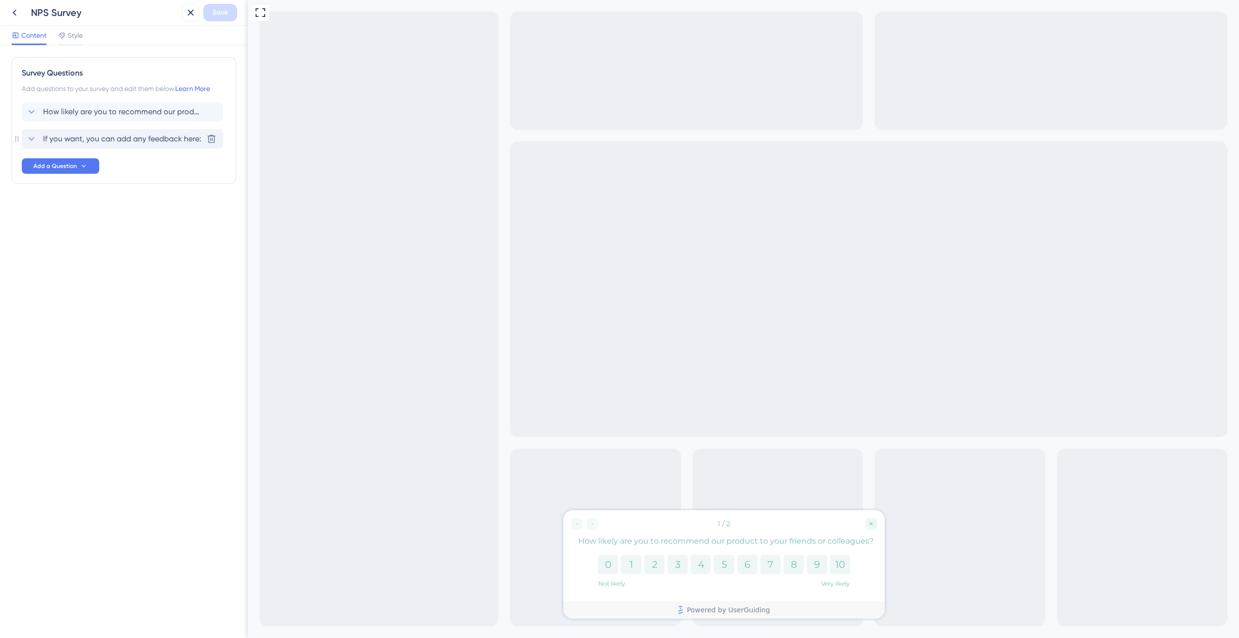
click at [153, 138] on span "If you want, you can add any feedback here:" at bounding box center [122, 139] width 158 height 12
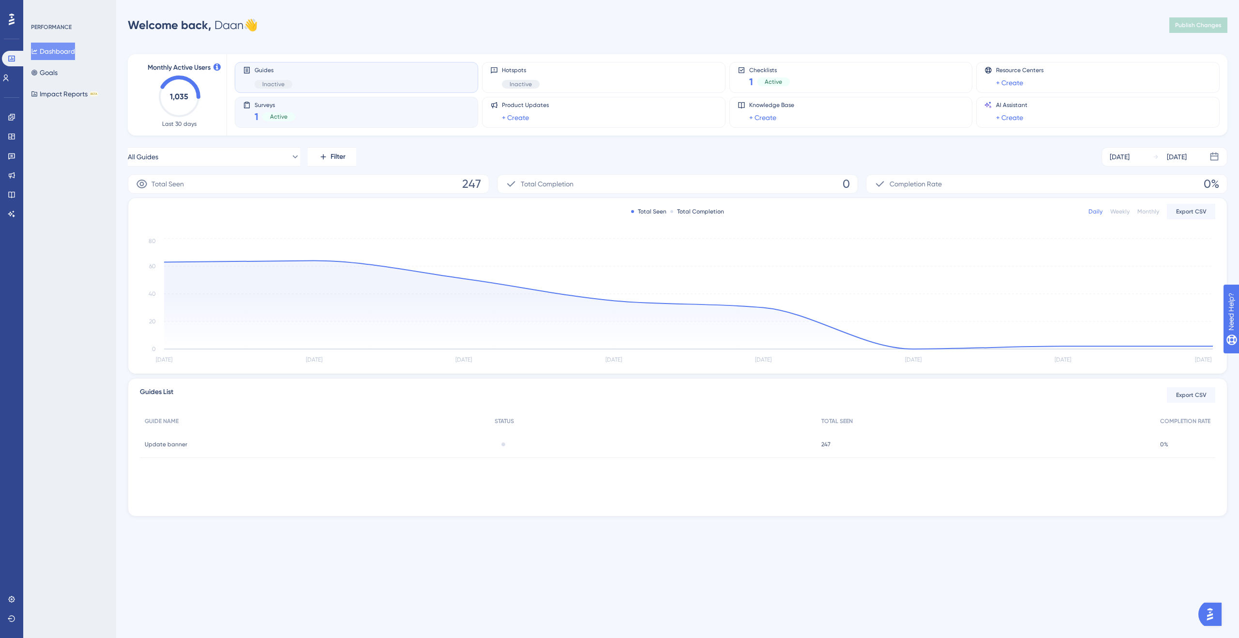
click at [305, 112] on div "Surveys 1 Active" at bounding box center [356, 112] width 227 height 22
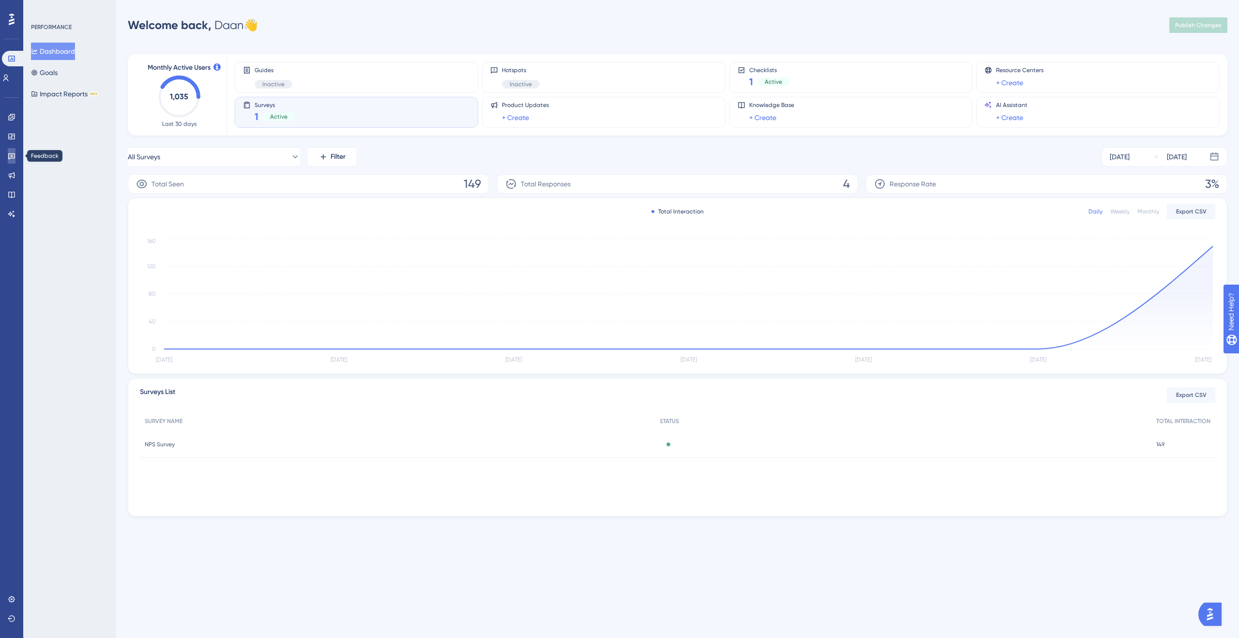
click at [9, 158] on icon at bounding box center [11, 156] width 7 height 6
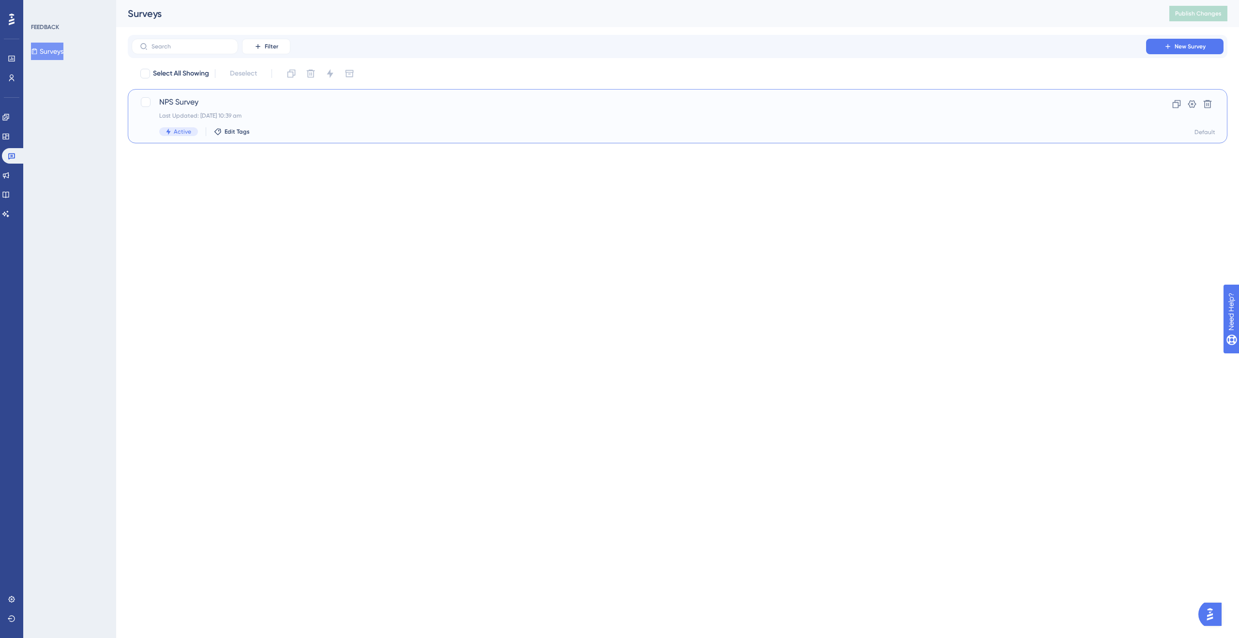
click at [357, 104] on span "NPS Survey" at bounding box center [639, 102] width 960 height 12
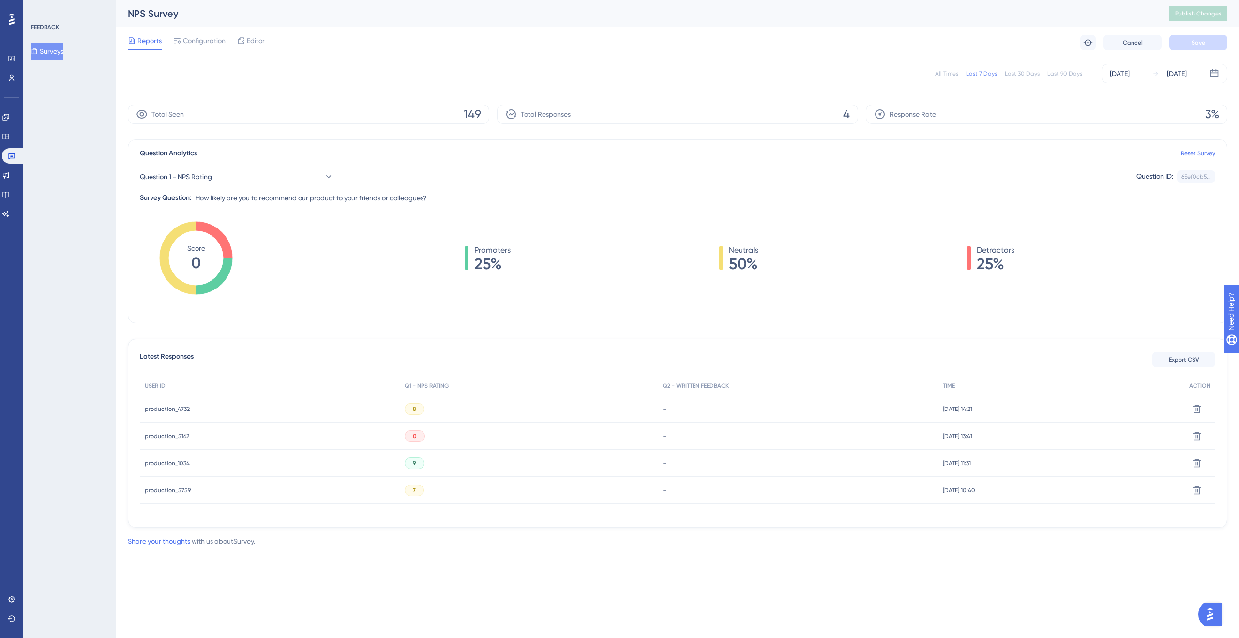
click at [183, 468] on div "production_1034 production_1034" at bounding box center [167, 463] width 45 height 27
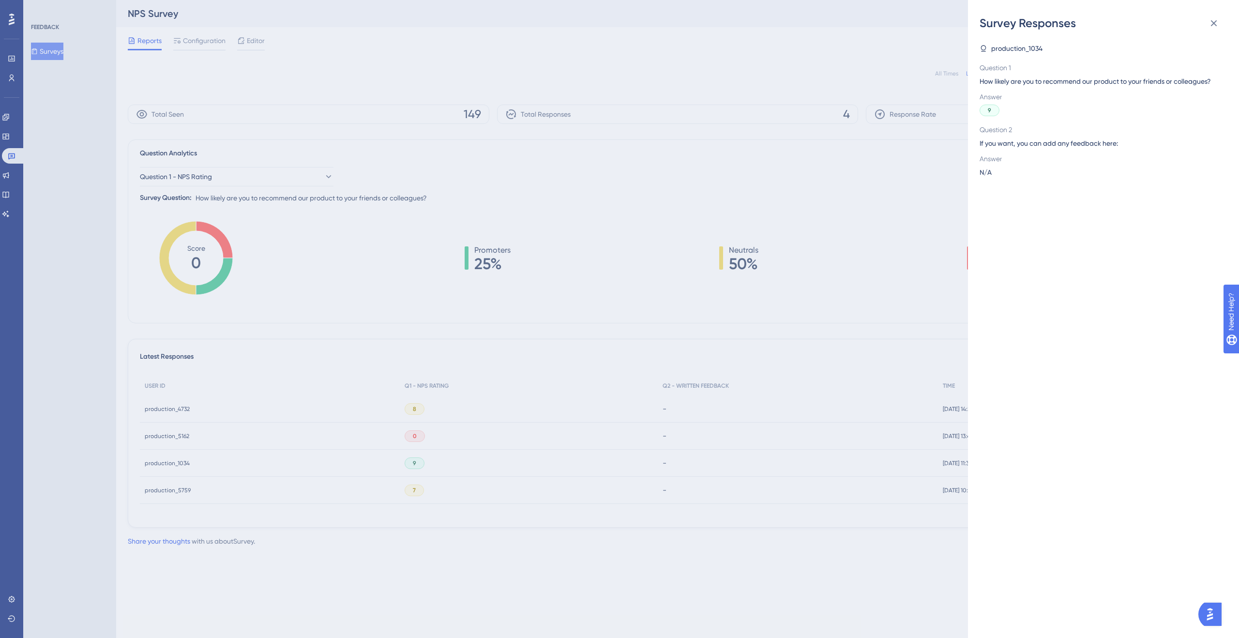
click at [386, 353] on div "Survey Responses production_1034 Question 1 How likely are you to recommend our…" at bounding box center [619, 319] width 1239 height 638
